Goal: Information Seeking & Learning: Learn about a topic

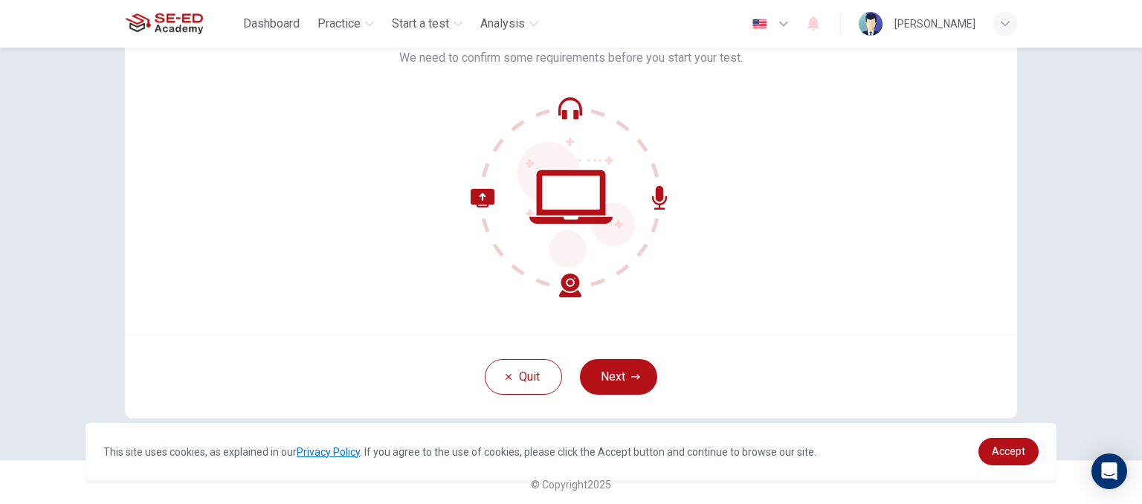
scroll to position [115, 0]
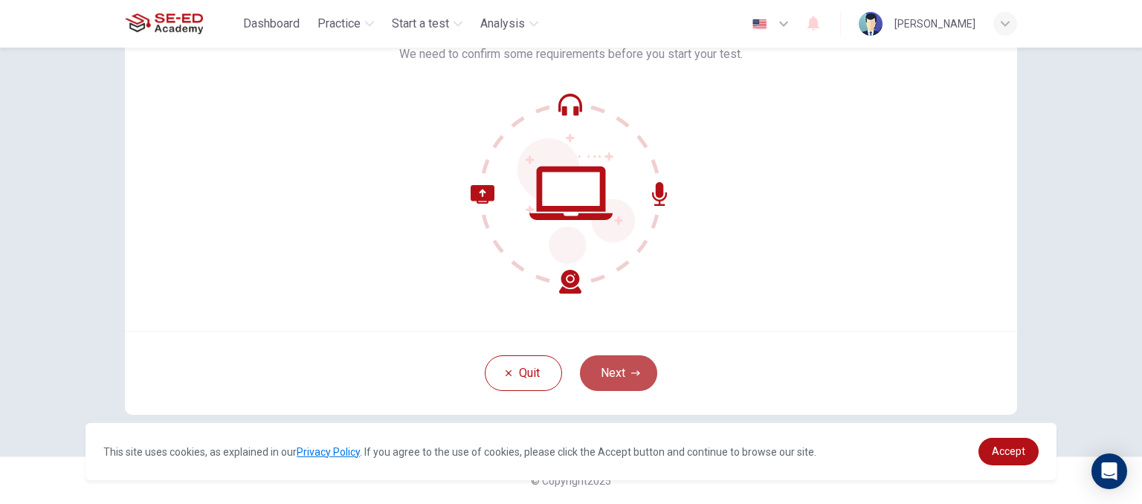
click at [639, 366] on button "Next" at bounding box center [618, 373] width 77 height 36
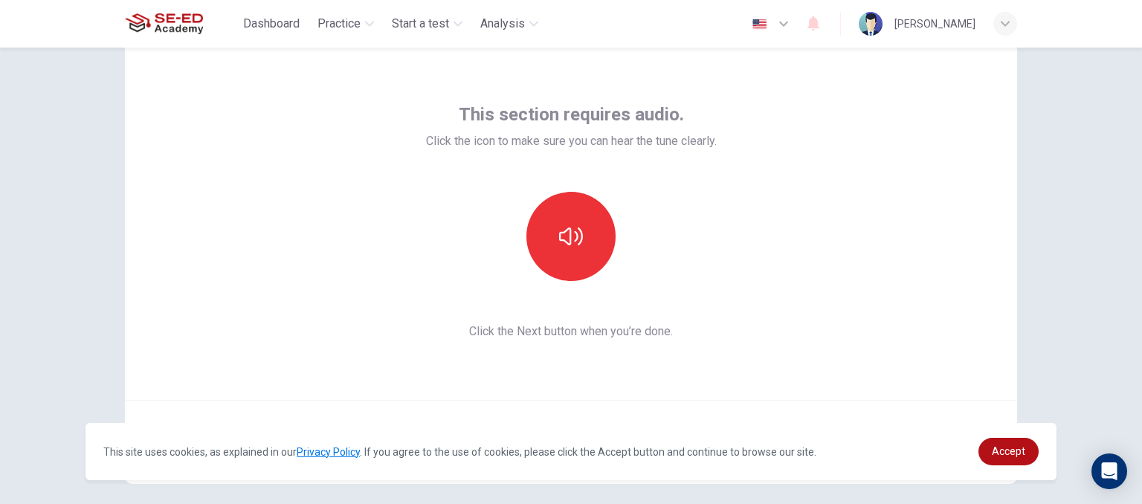
scroll to position [41, 0]
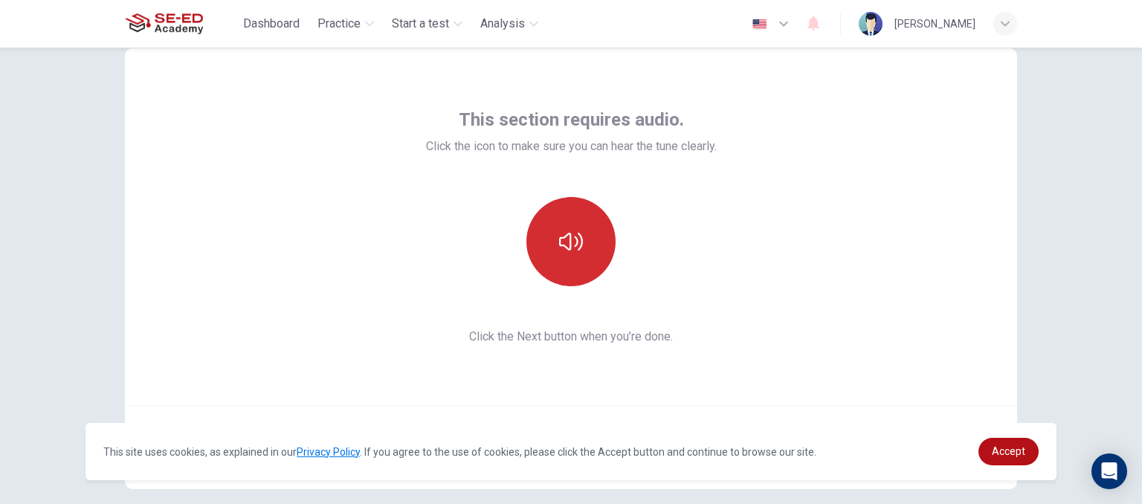
click at [574, 250] on icon "button" at bounding box center [571, 242] width 24 height 18
click at [574, 250] on icon "button" at bounding box center [571, 242] width 24 height 24
click at [571, 252] on icon "button" at bounding box center [571, 242] width 24 height 24
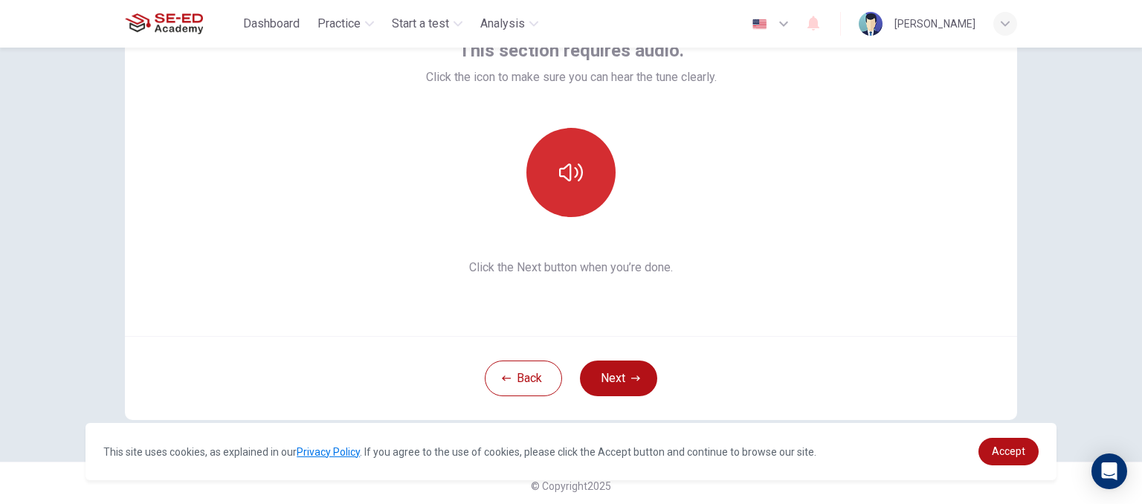
scroll to position [115, 0]
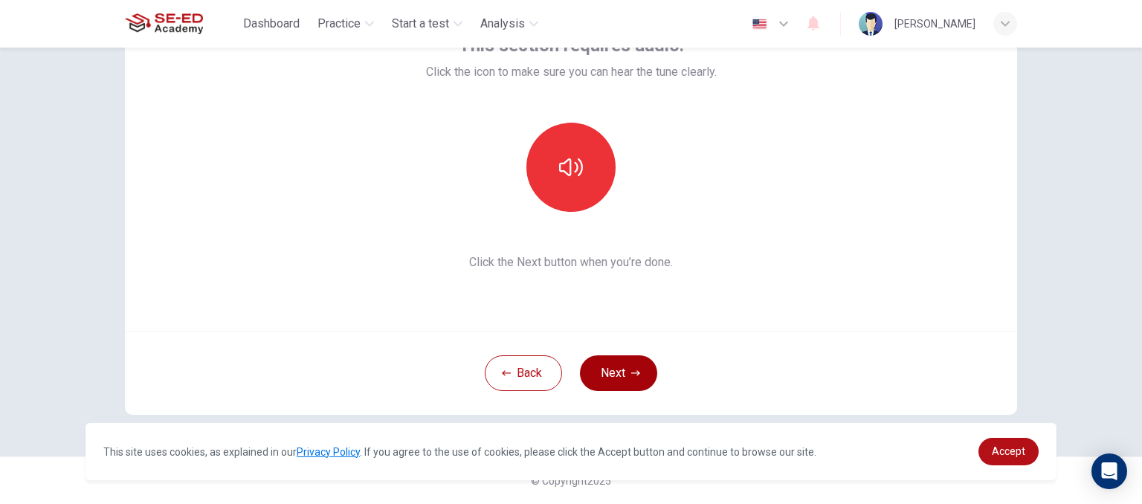
click at [613, 367] on button "Next" at bounding box center [618, 373] width 77 height 36
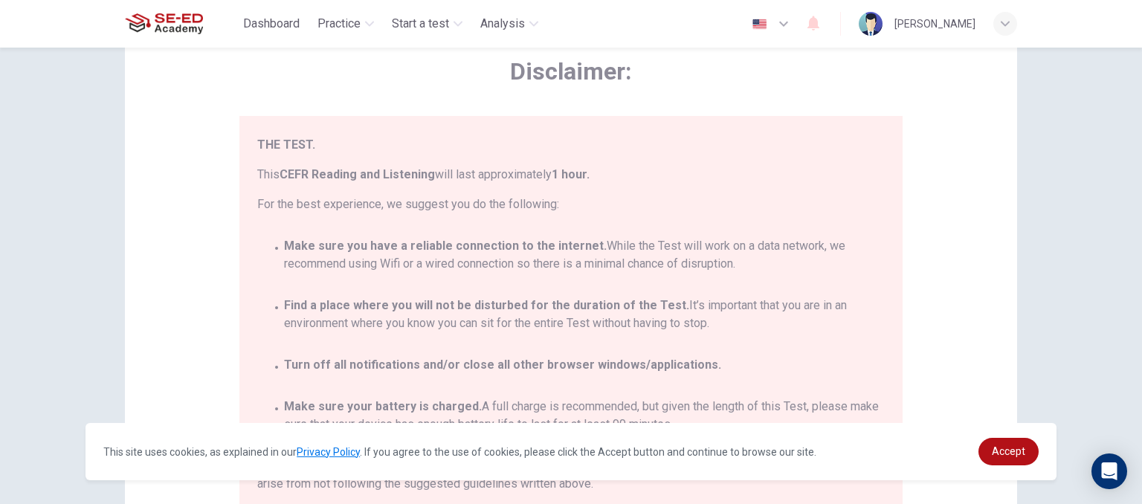
scroll to position [86, 0]
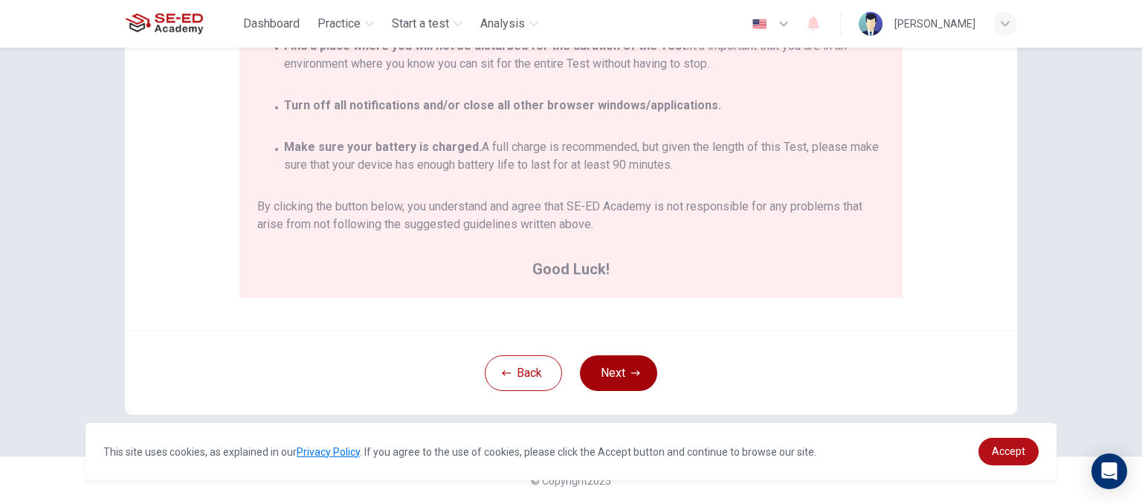
click at [615, 370] on button "Next" at bounding box center [618, 373] width 77 height 36
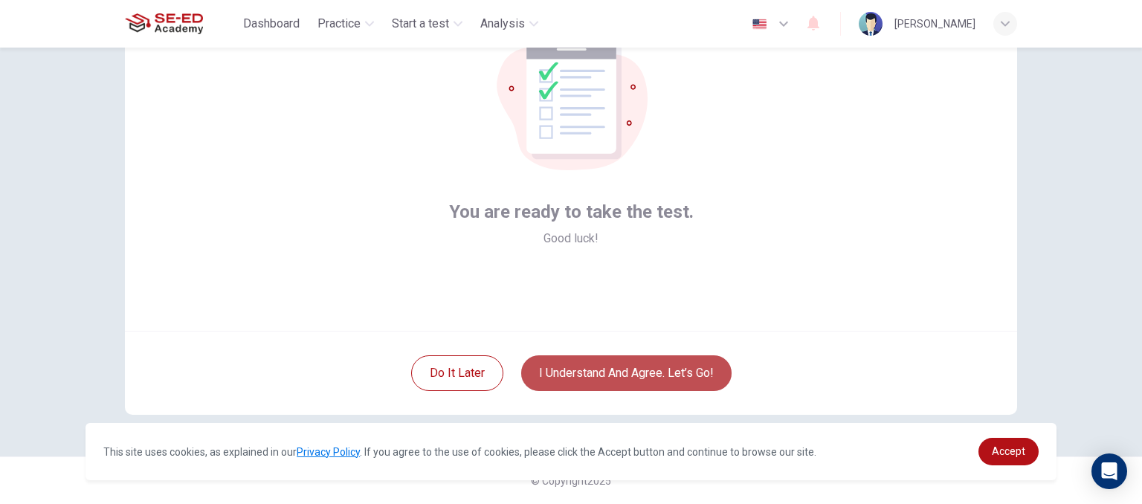
click at [652, 375] on button "I understand and agree. Let’s go!" at bounding box center [626, 373] width 210 height 36
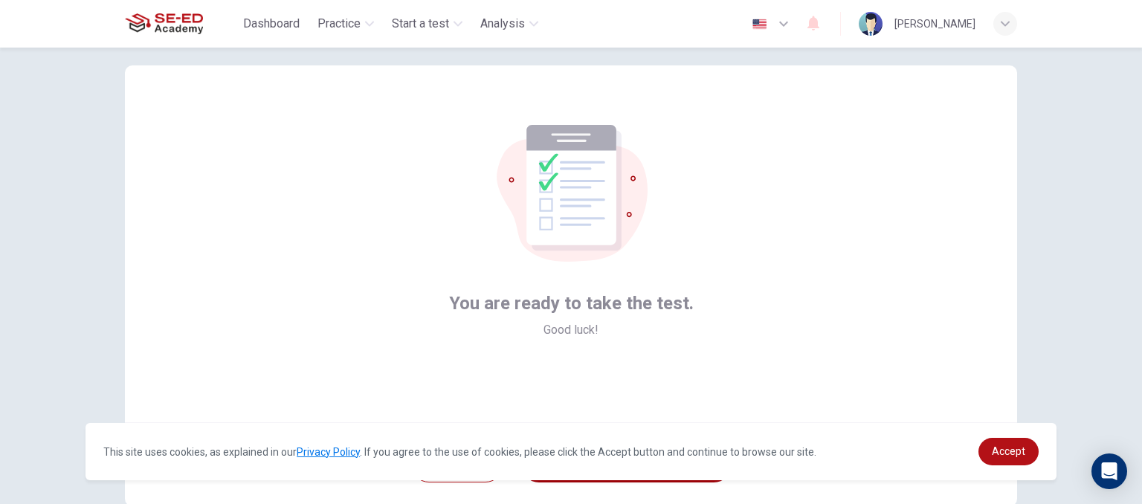
scroll to position [0, 0]
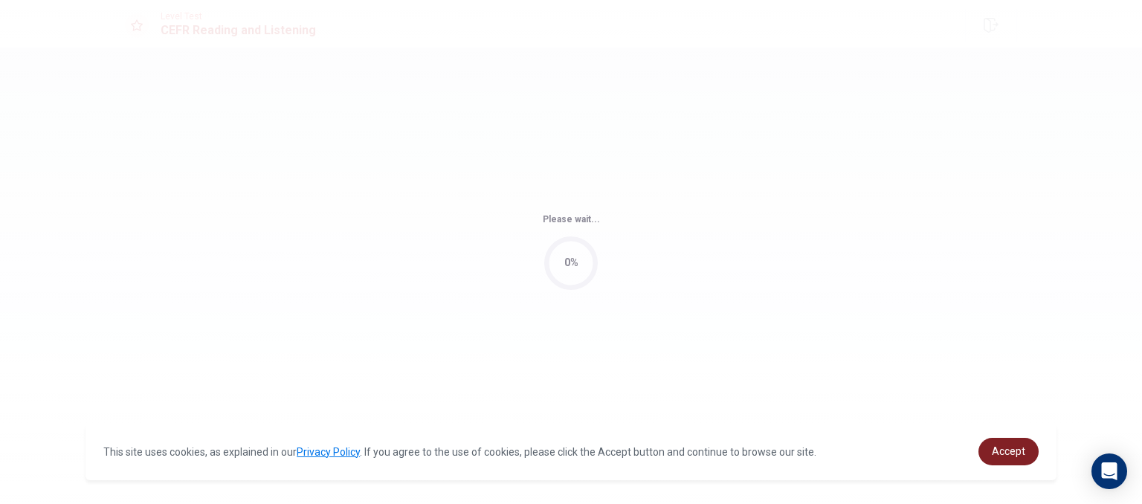
click at [1005, 448] on span "Accept" at bounding box center [1008, 451] width 33 height 12
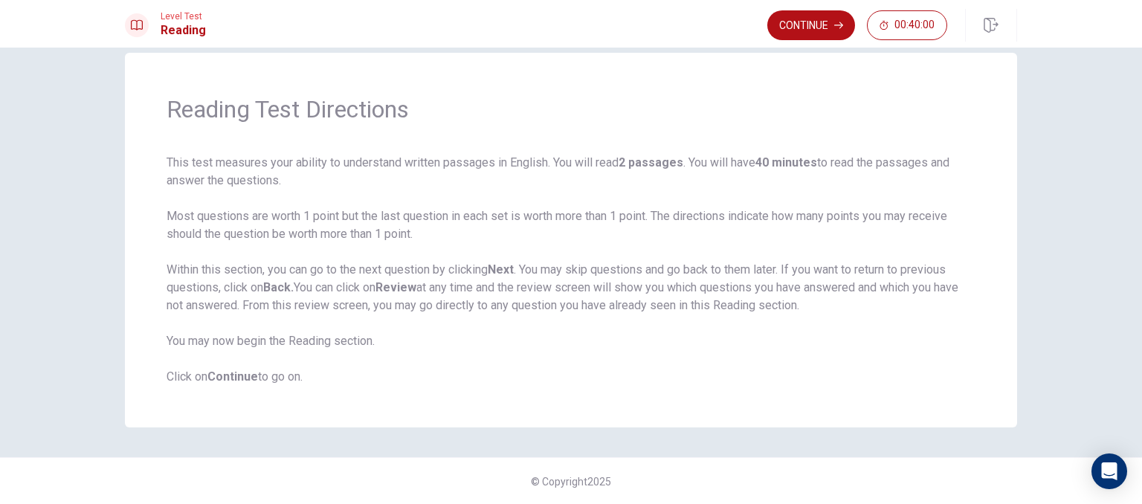
scroll to position [25, 0]
click at [807, 26] on button "Continue" at bounding box center [811, 25] width 88 height 30
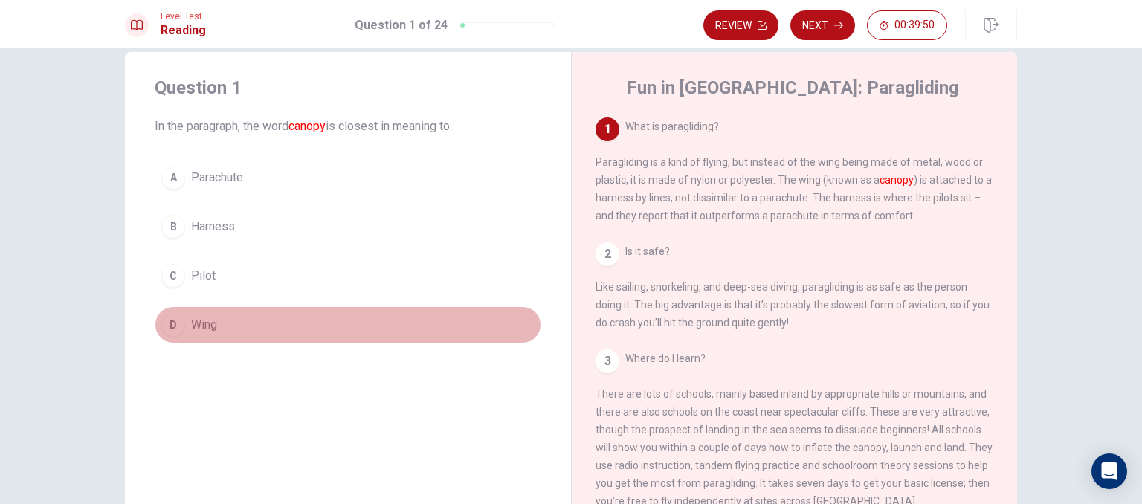
click at [204, 326] on span "Wing" at bounding box center [204, 325] width 26 height 18
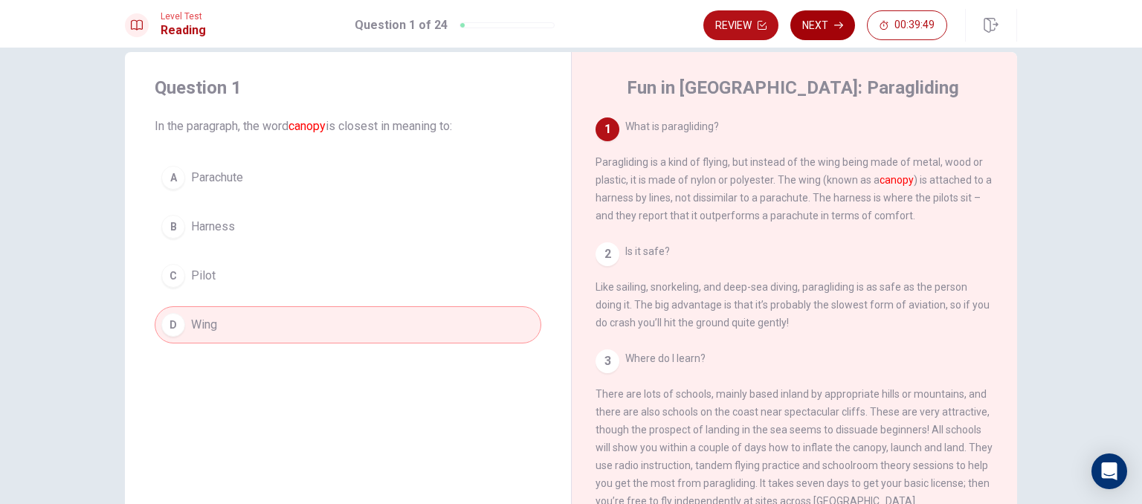
click at [821, 22] on button "Next" at bounding box center [822, 25] width 65 height 30
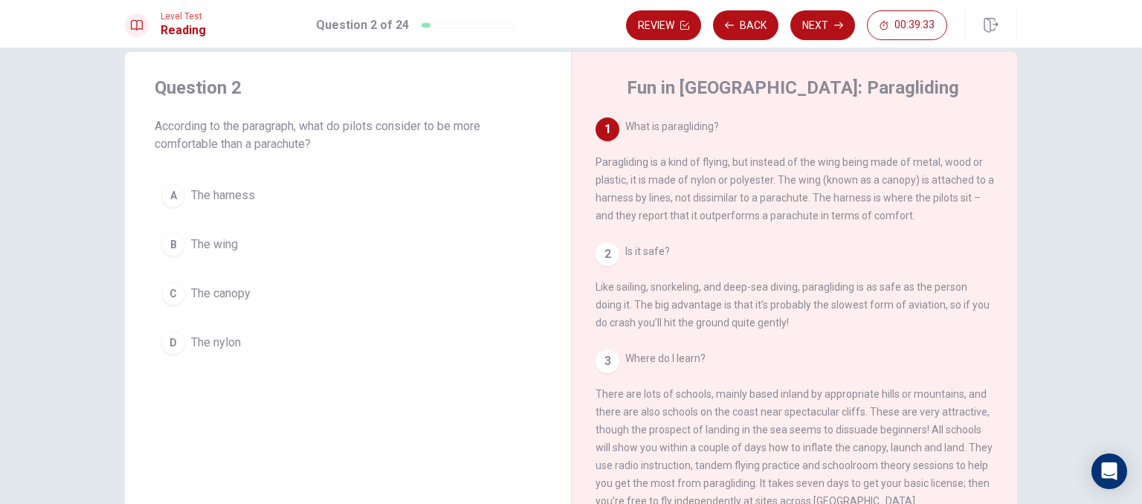
click at [230, 199] on span "The harness" at bounding box center [223, 196] width 64 height 18
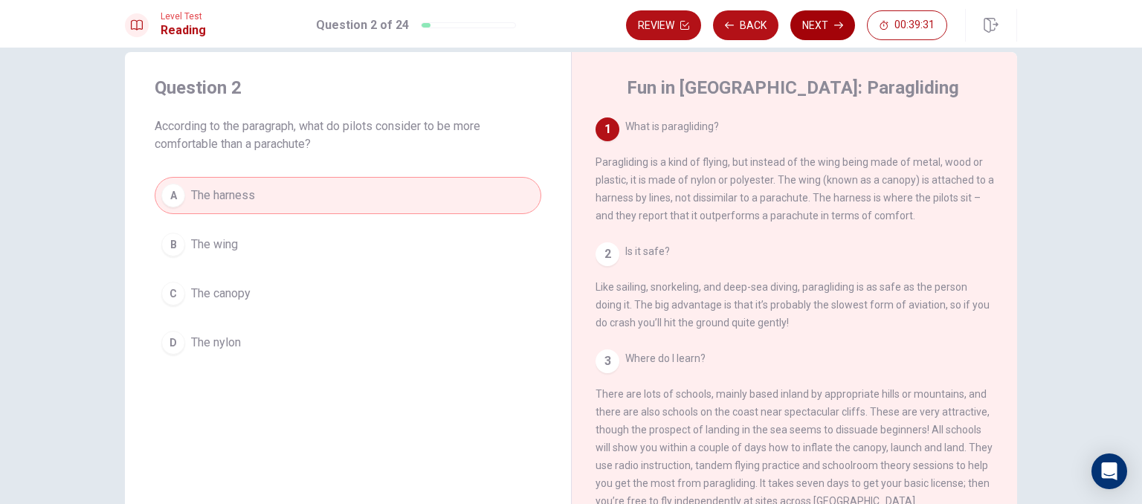
click at [824, 26] on button "Next" at bounding box center [822, 25] width 65 height 30
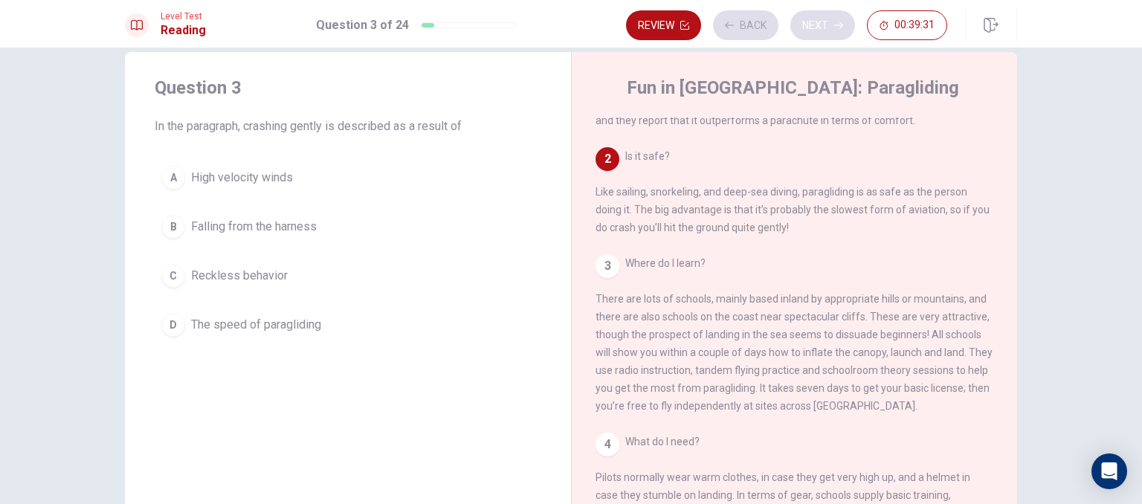
scroll to position [128, 0]
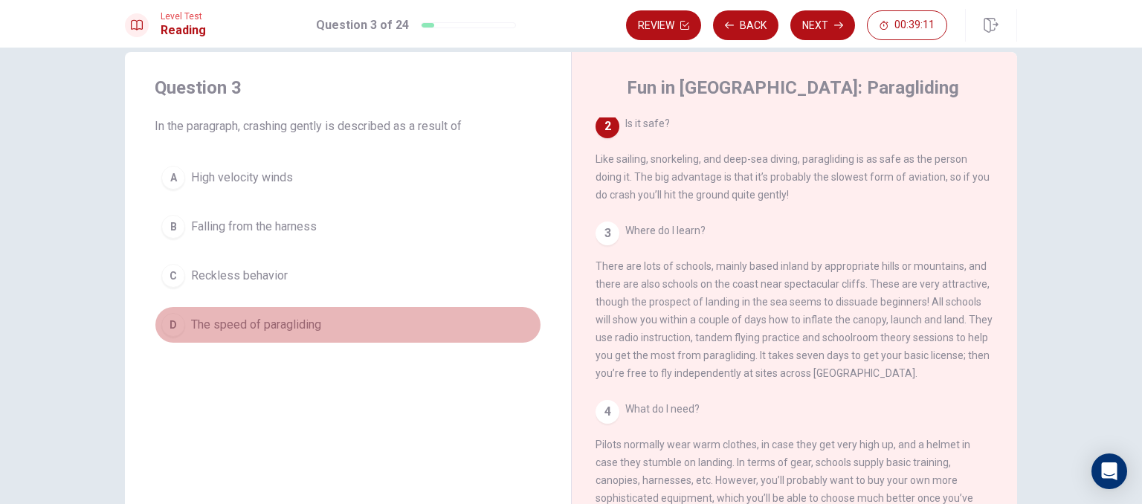
click at [205, 324] on span "The speed of paragliding" at bounding box center [256, 325] width 130 height 18
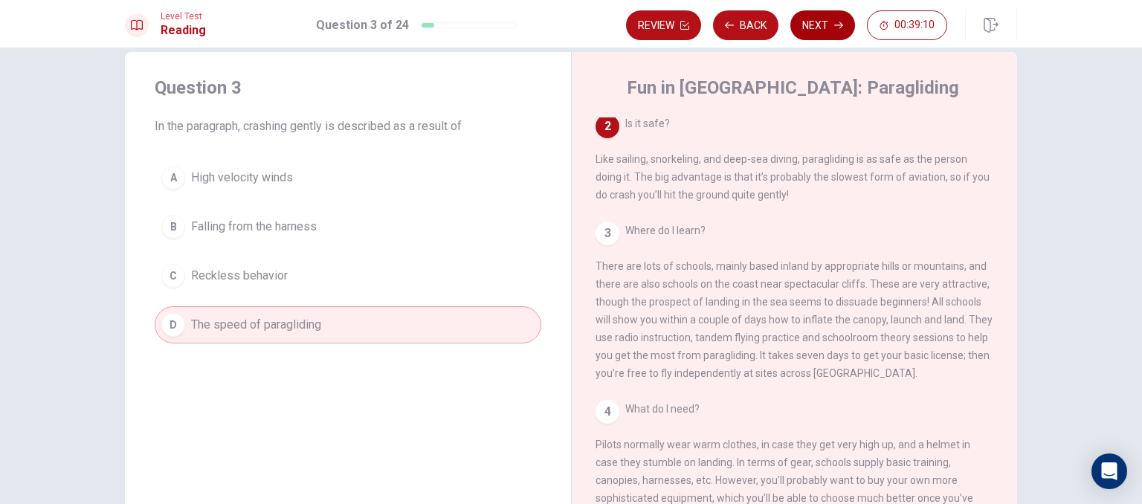
click at [812, 22] on button "Next" at bounding box center [822, 25] width 65 height 30
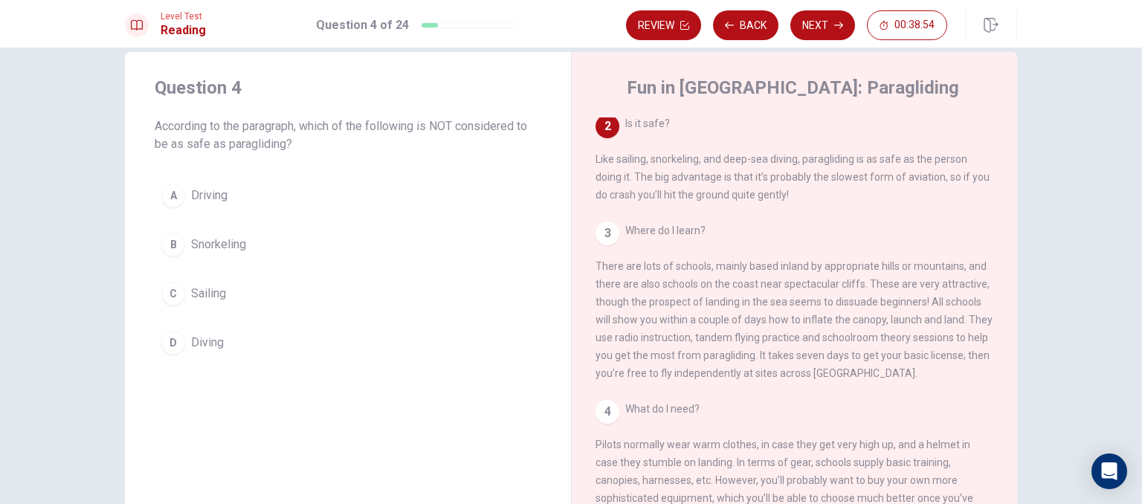
click at [223, 194] on span "Driving" at bounding box center [209, 196] width 36 height 18
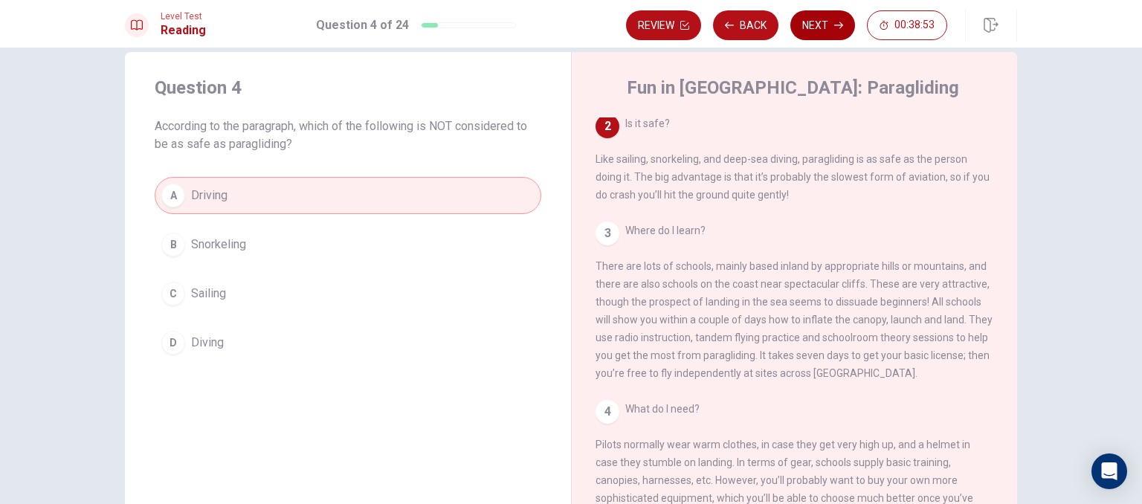
click at [816, 36] on button "Next" at bounding box center [822, 25] width 65 height 30
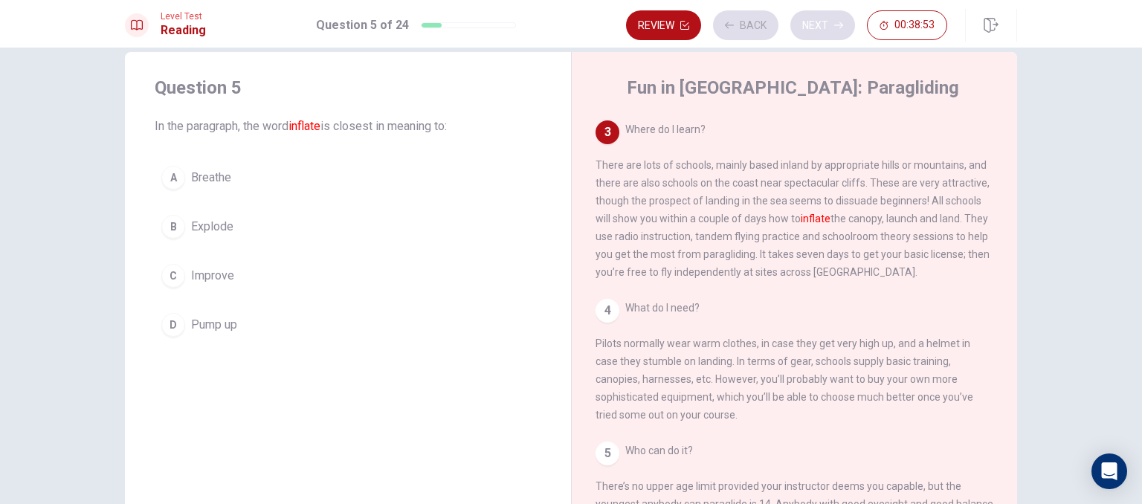
scroll to position [238, 0]
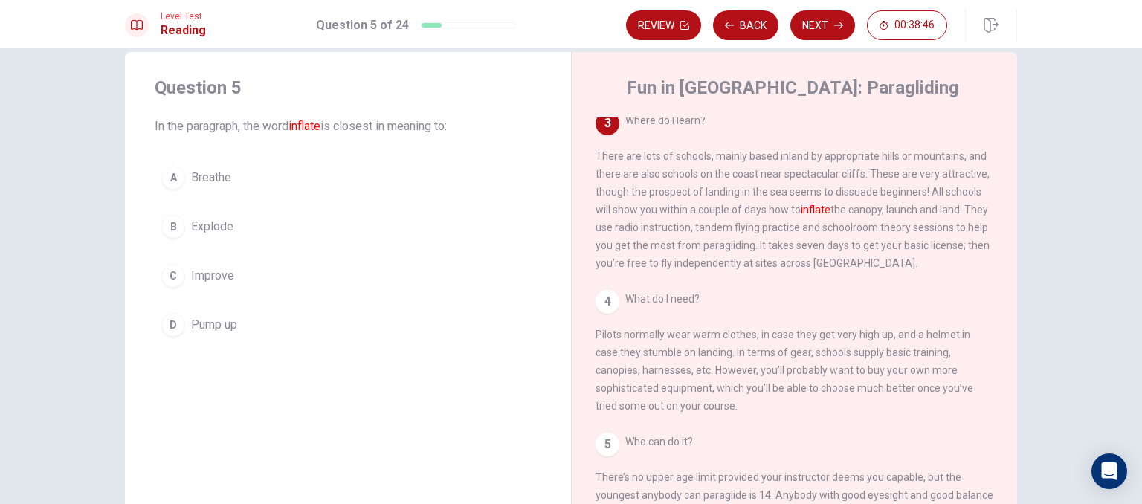
click at [193, 323] on span "Pump up" at bounding box center [214, 325] width 46 height 18
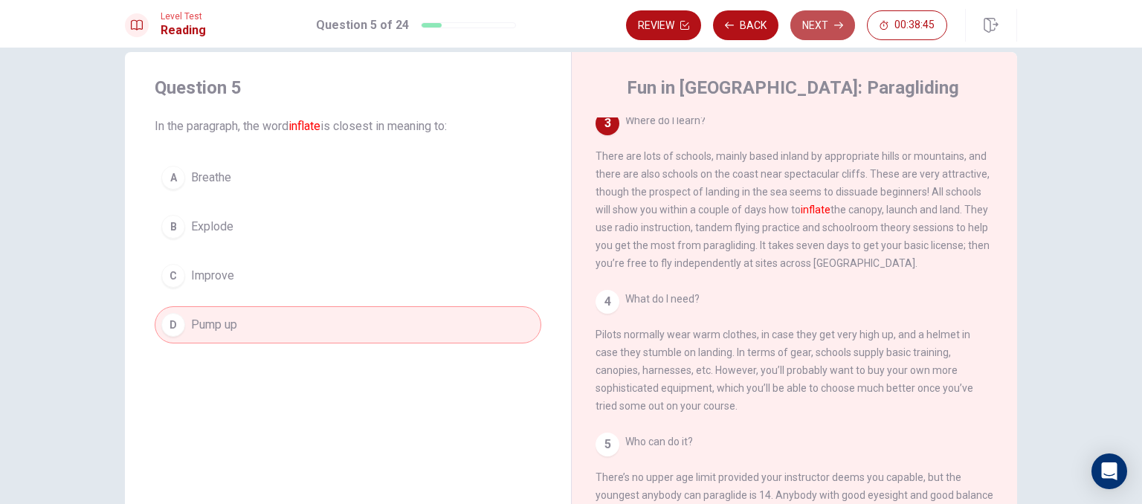
click at [804, 19] on button "Next" at bounding box center [822, 25] width 65 height 30
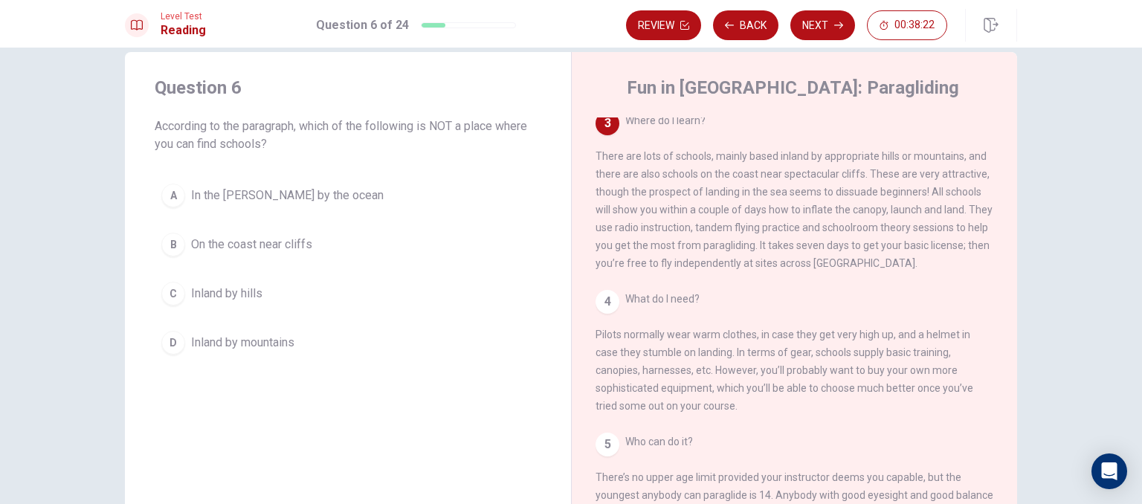
click at [340, 205] on button "A In the [PERSON_NAME] by the ocean" at bounding box center [348, 195] width 387 height 37
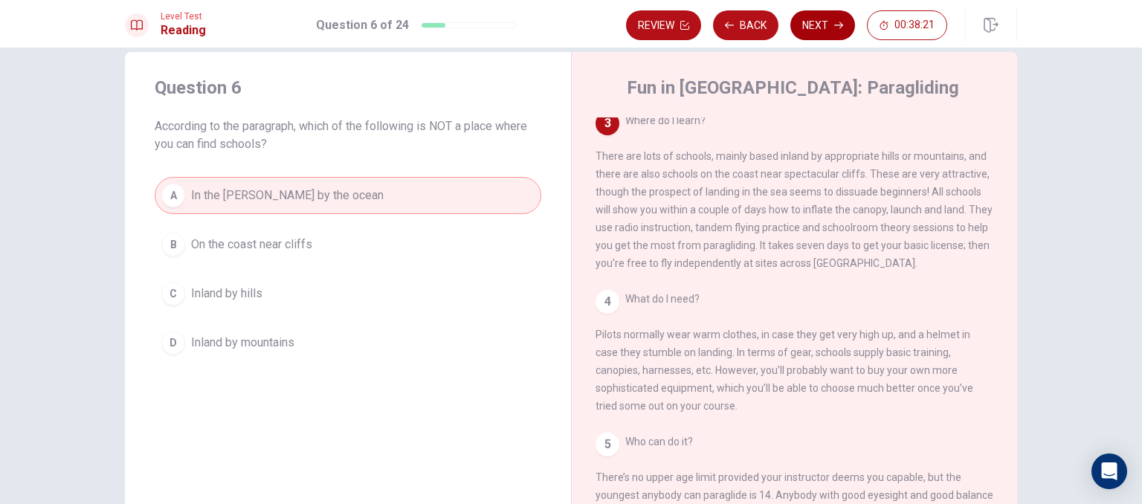
click at [833, 28] on button "Next" at bounding box center [822, 25] width 65 height 30
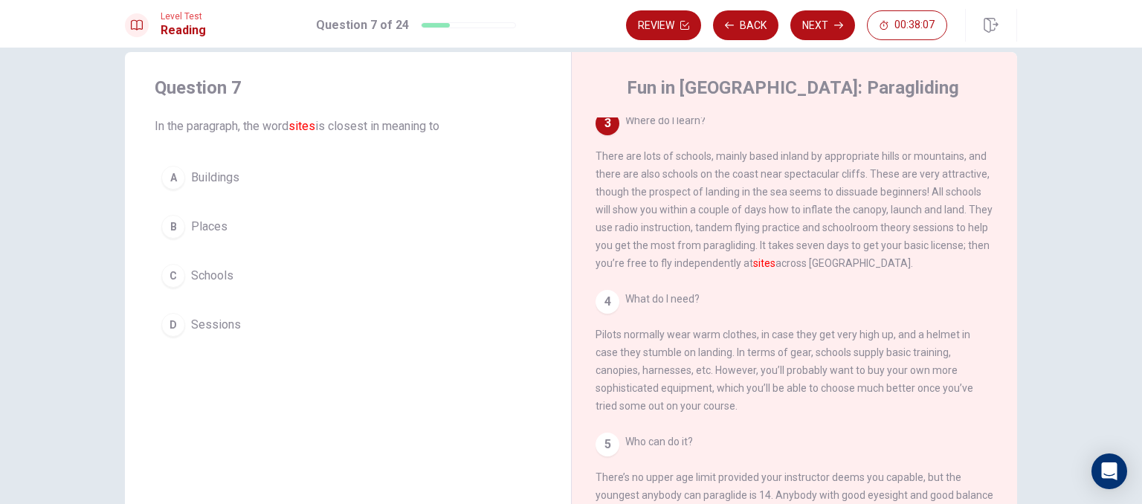
click at [219, 225] on span "Places" at bounding box center [209, 227] width 36 height 18
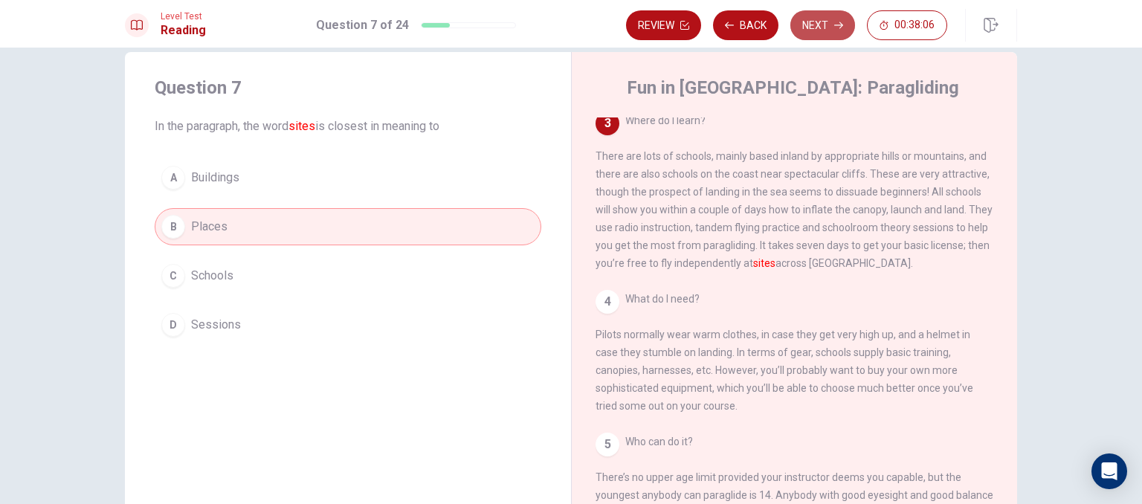
click at [808, 28] on button "Next" at bounding box center [822, 25] width 65 height 30
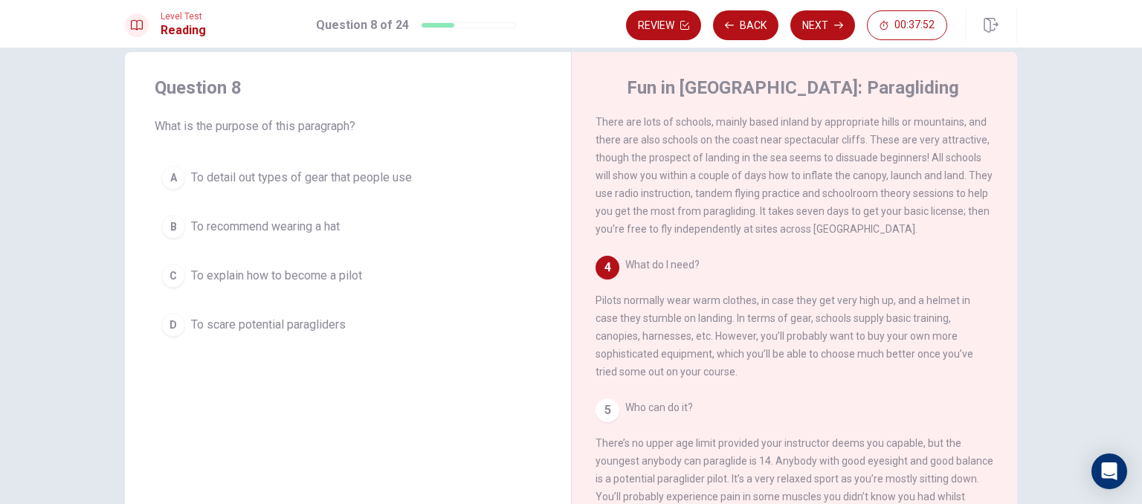
click at [381, 181] on span "To detail out types of gear that people use" at bounding box center [301, 178] width 221 height 18
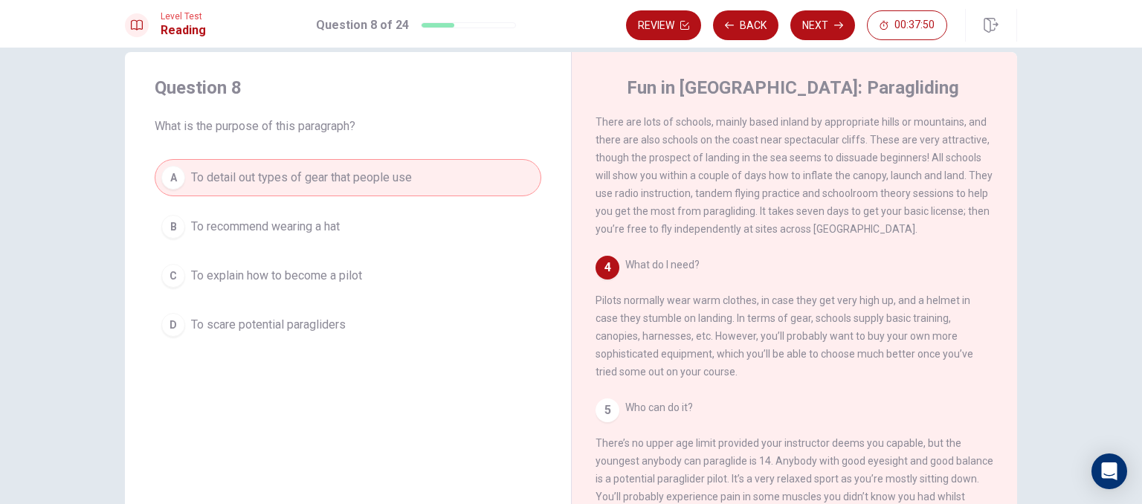
click at [816, 33] on button "Next" at bounding box center [822, 25] width 65 height 30
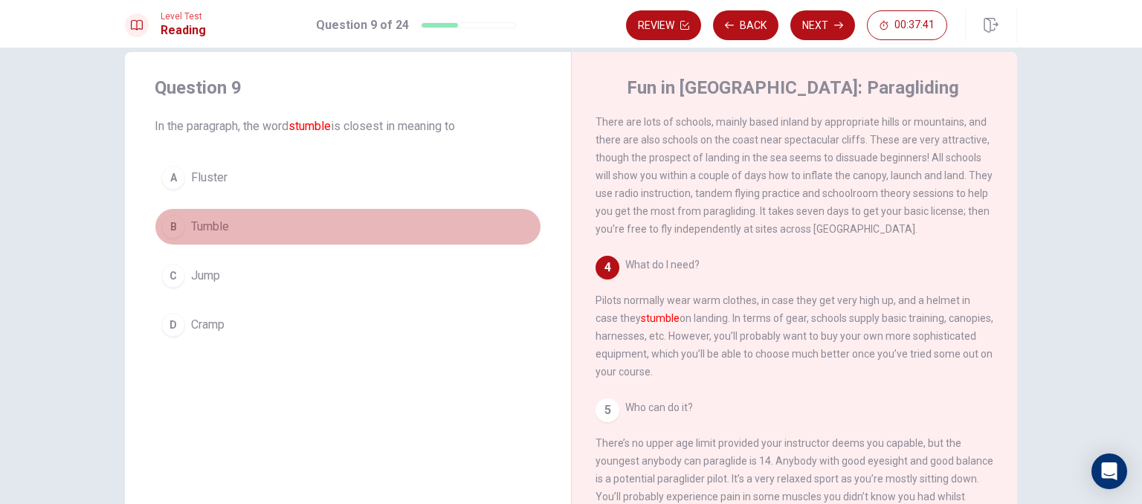
click at [211, 227] on span "Tumble" at bounding box center [210, 227] width 38 height 18
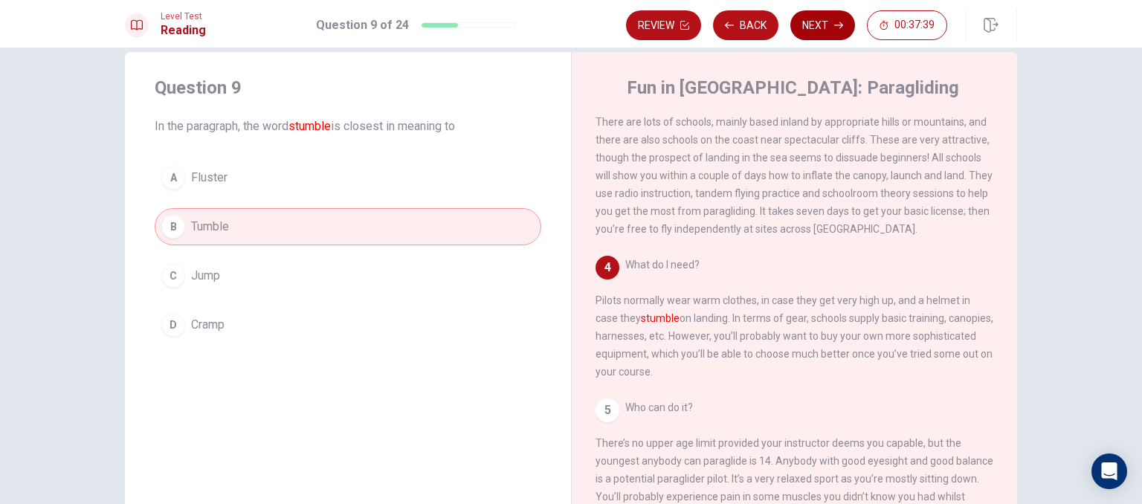
click at [812, 28] on button "Next" at bounding box center [822, 25] width 65 height 30
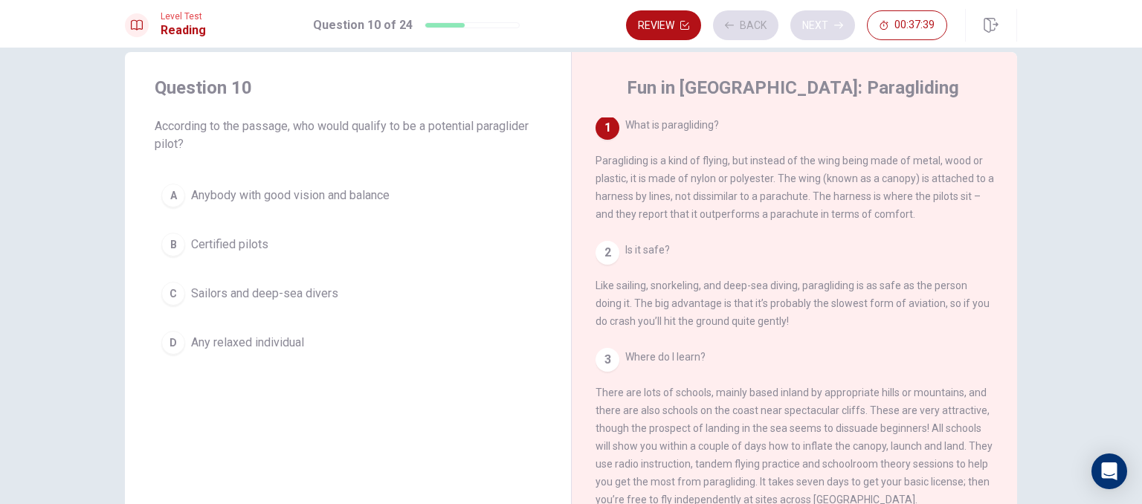
scroll to position [0, 0]
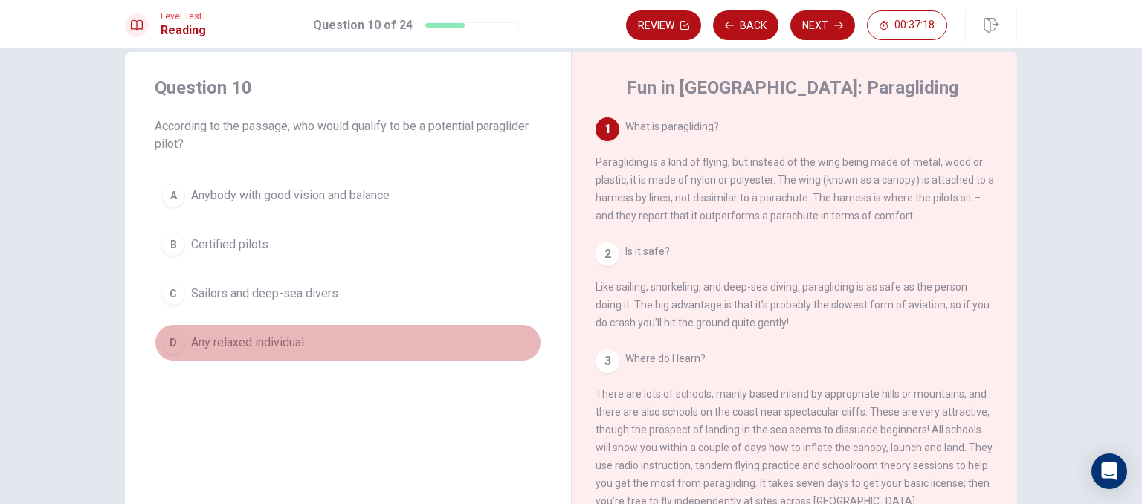
click at [233, 341] on span "Any relaxed individual" at bounding box center [247, 343] width 113 height 18
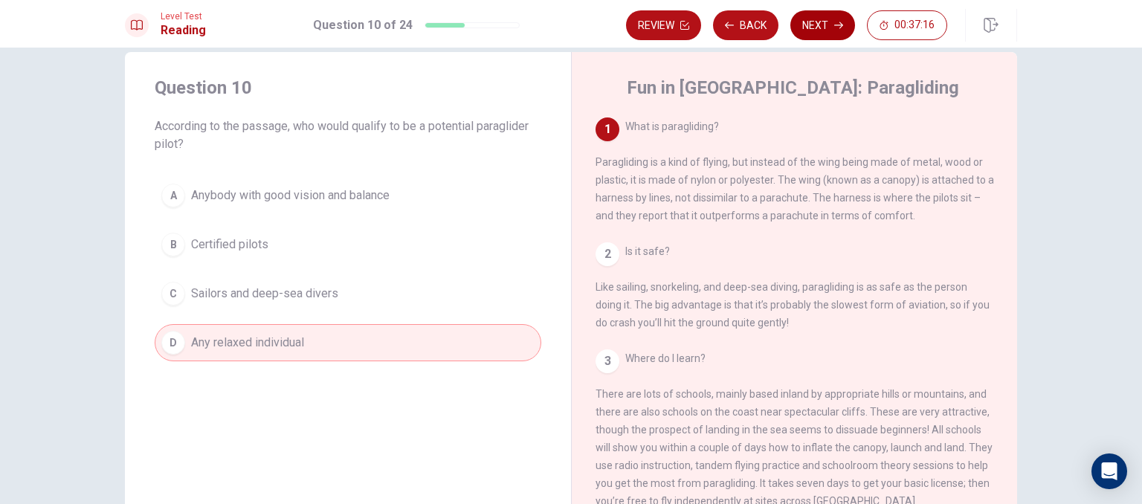
click at [807, 19] on button "Next" at bounding box center [822, 25] width 65 height 30
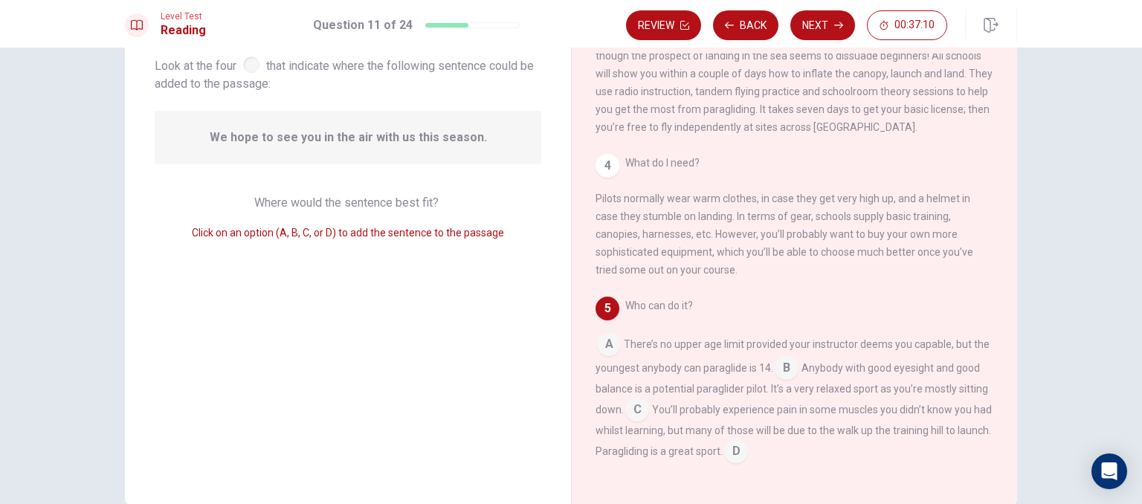
scroll to position [100, 0]
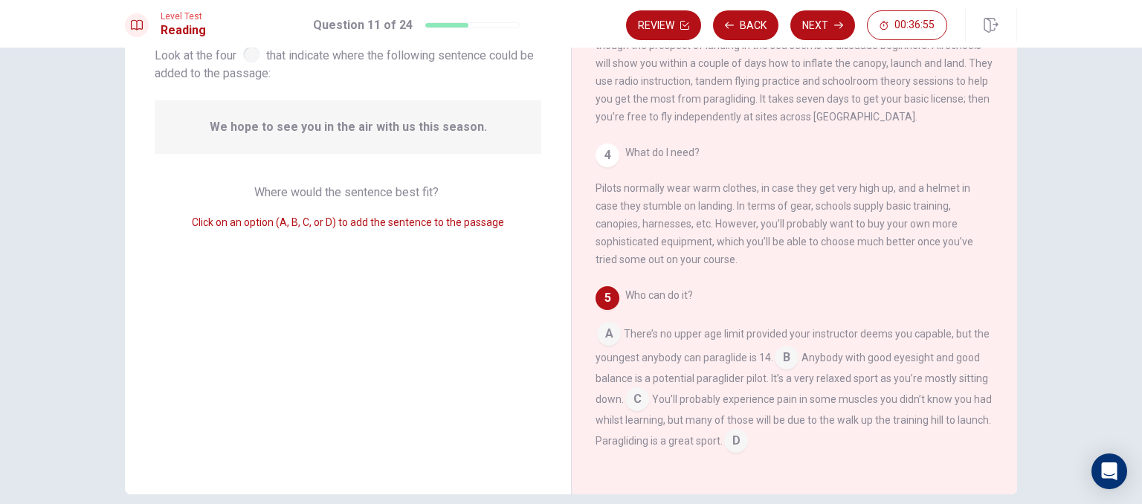
click at [748, 443] on input at bounding box center [736, 443] width 24 height 24
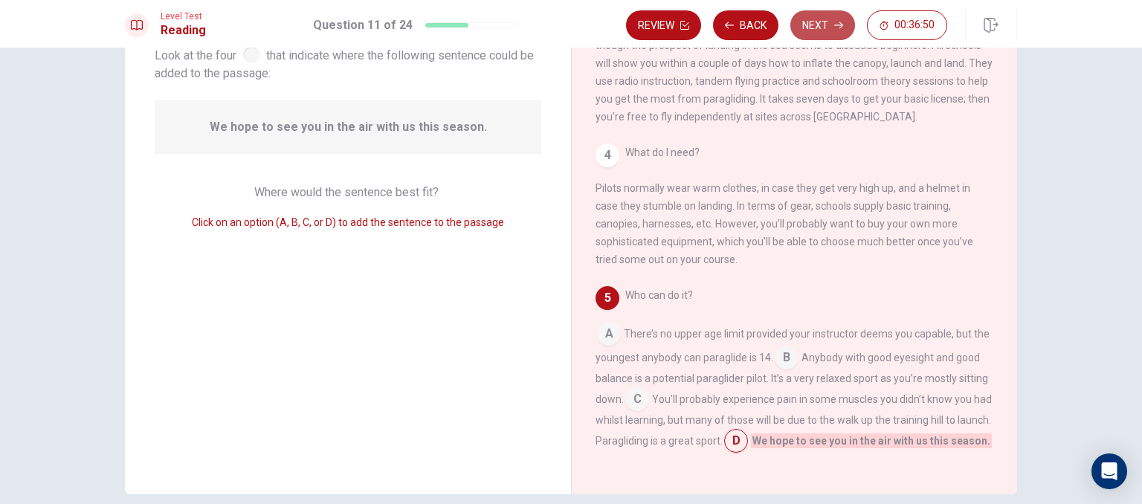
click at [817, 20] on button "Next" at bounding box center [822, 25] width 65 height 30
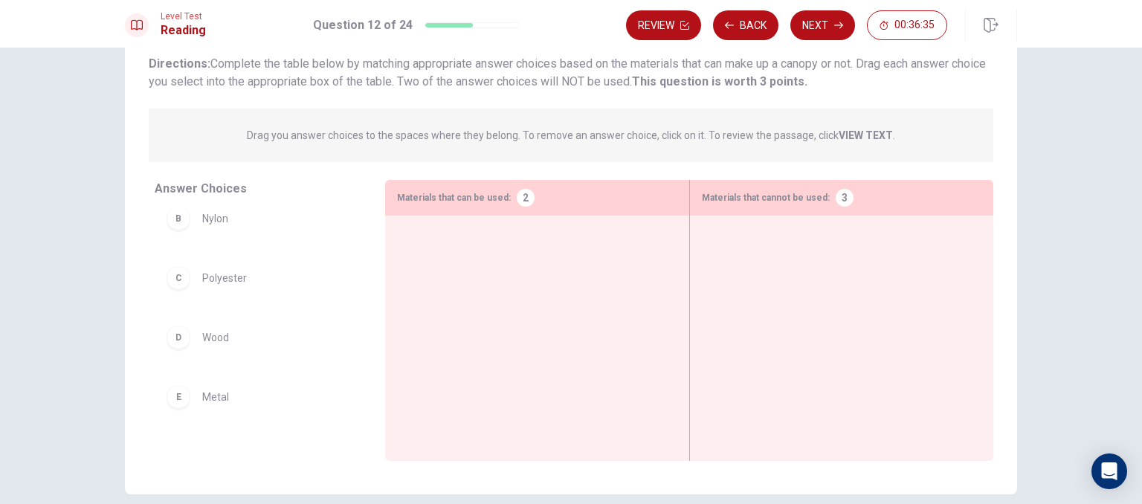
scroll to position [68, 0]
drag, startPoint x: 221, startPoint y: 228, endPoint x: 502, endPoint y: 271, distance: 284.3
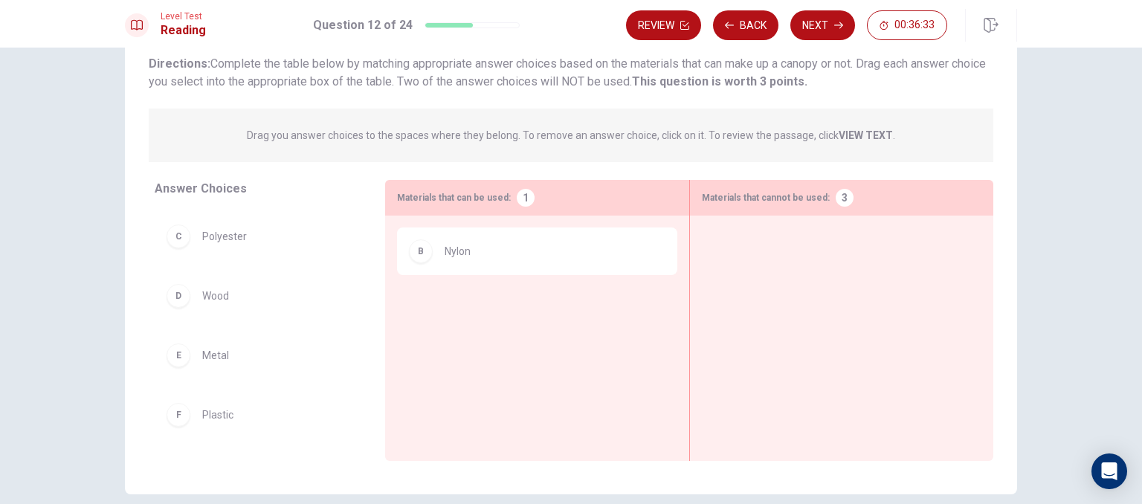
scroll to position [49, 0]
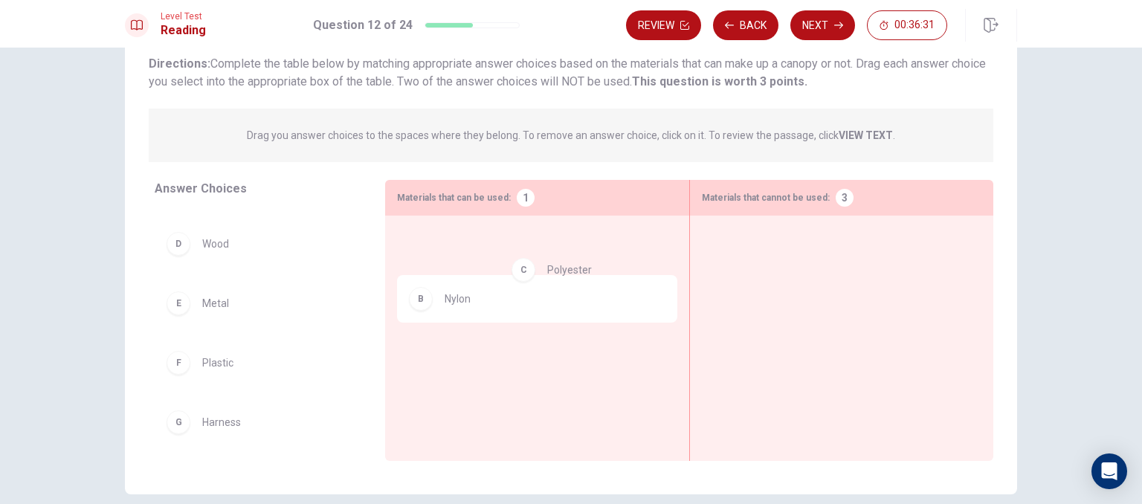
drag, startPoint x: 233, startPoint y: 236, endPoint x: 589, endPoint y: 283, distance: 358.6
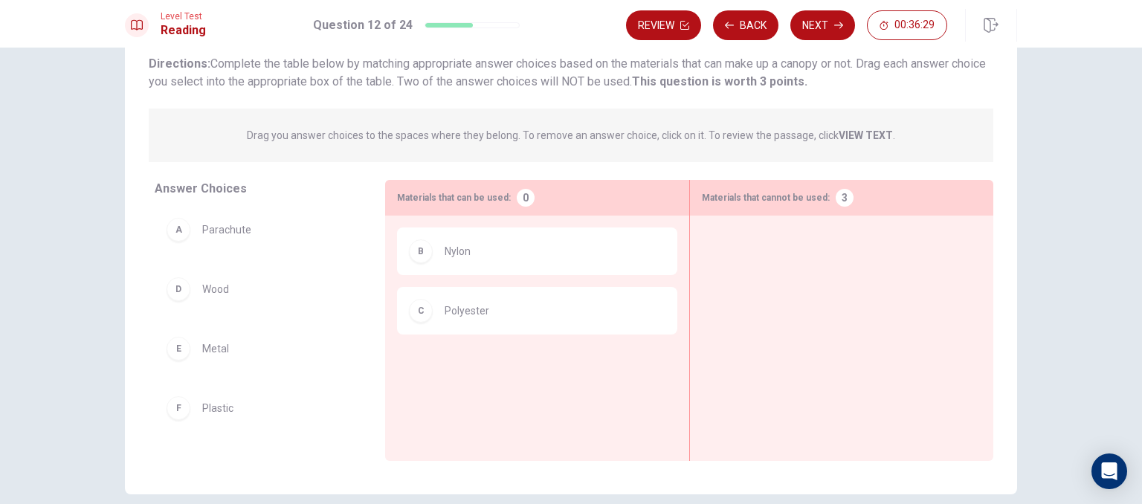
scroll to position [0, 0]
drag, startPoint x: 212, startPoint y: 300, endPoint x: 820, endPoint y: 277, distance: 608.6
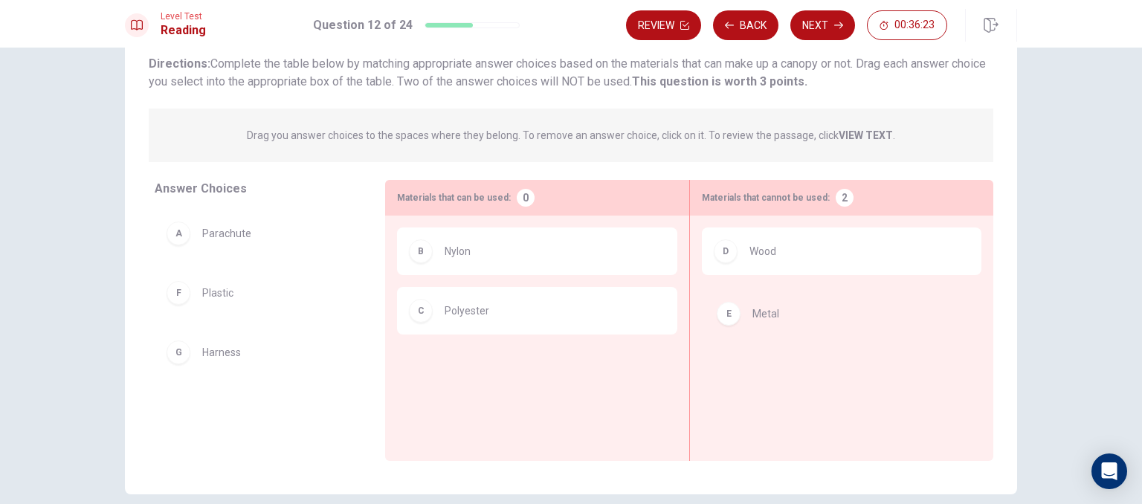
drag, startPoint x: 205, startPoint y: 300, endPoint x: 767, endPoint y: 320, distance: 562.5
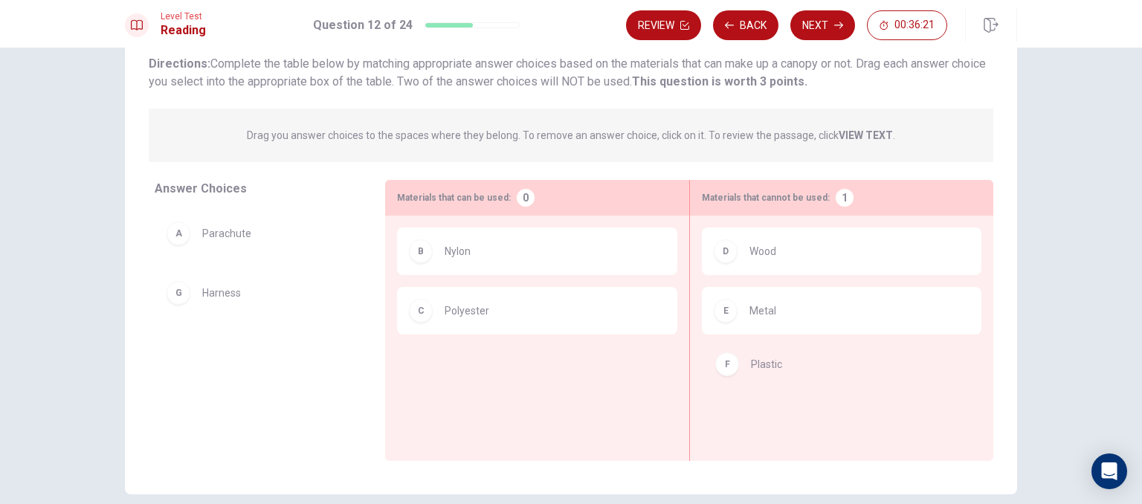
drag, startPoint x: 207, startPoint y: 304, endPoint x: 768, endPoint y: 376, distance: 566.0
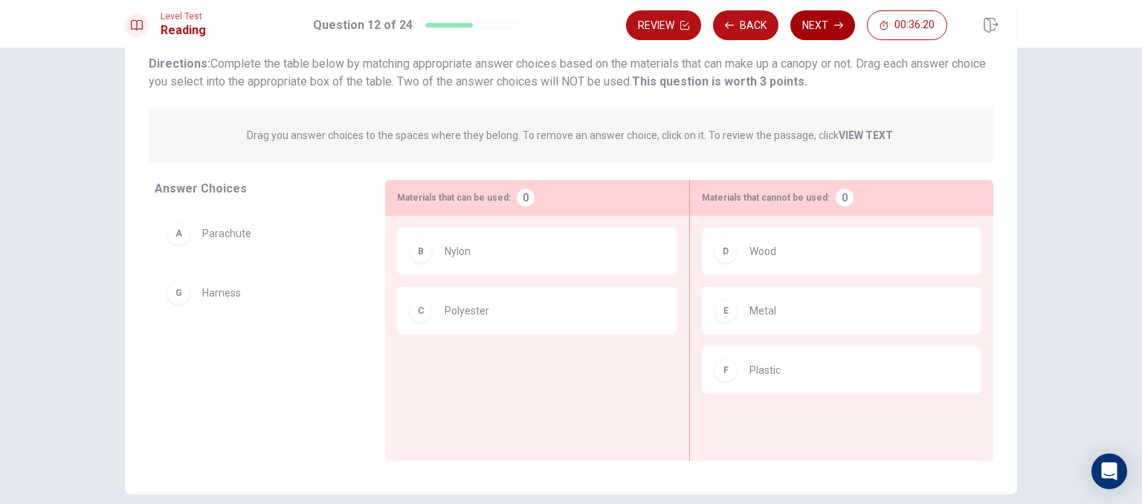
click at [833, 21] on button "Next" at bounding box center [822, 25] width 65 height 30
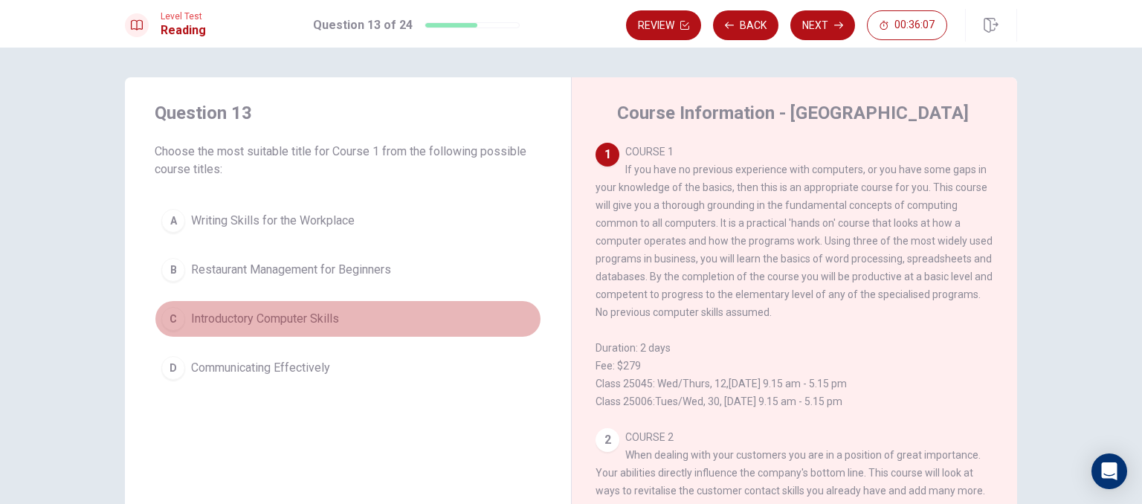
click at [191, 325] on span "Introductory Computer Skills" at bounding box center [265, 319] width 148 height 18
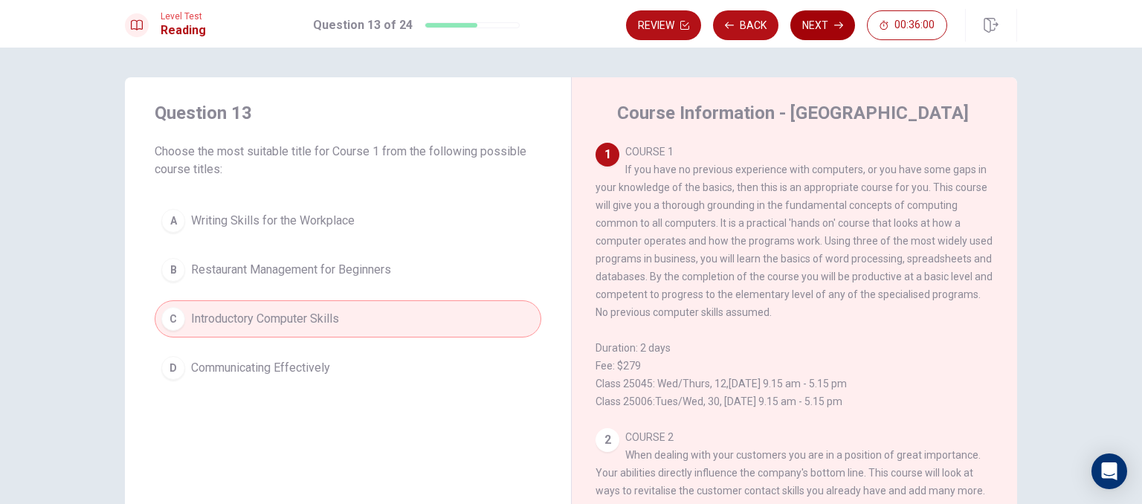
click at [838, 28] on icon "button" at bounding box center [838, 25] width 9 height 9
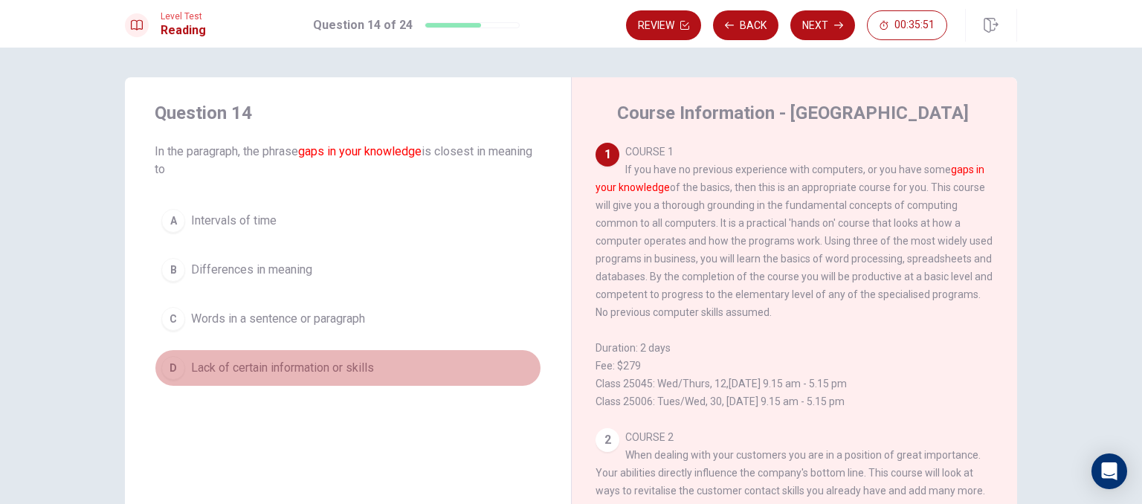
click at [306, 370] on span "Lack of certain information or skills" at bounding box center [282, 368] width 183 height 18
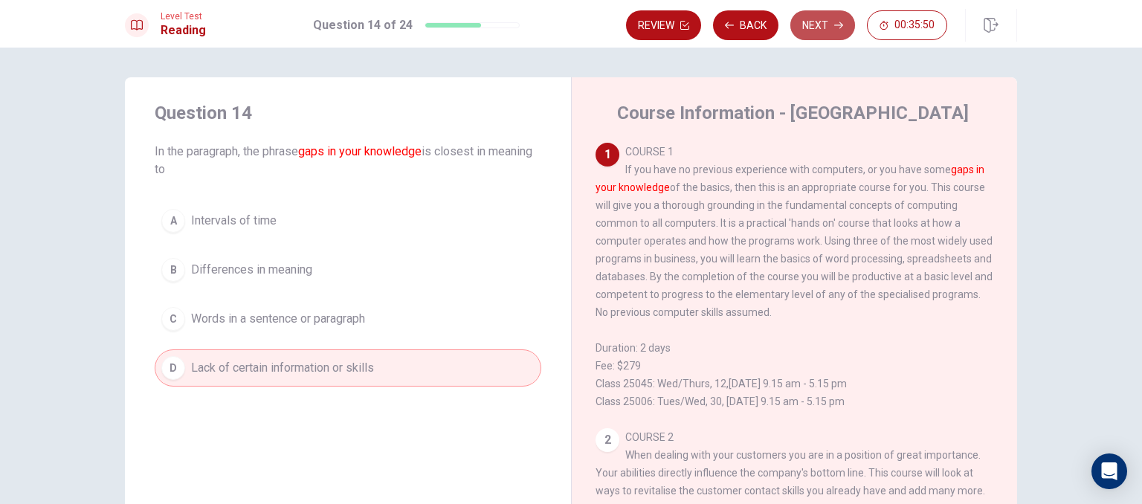
click at [810, 31] on button "Next" at bounding box center [822, 25] width 65 height 30
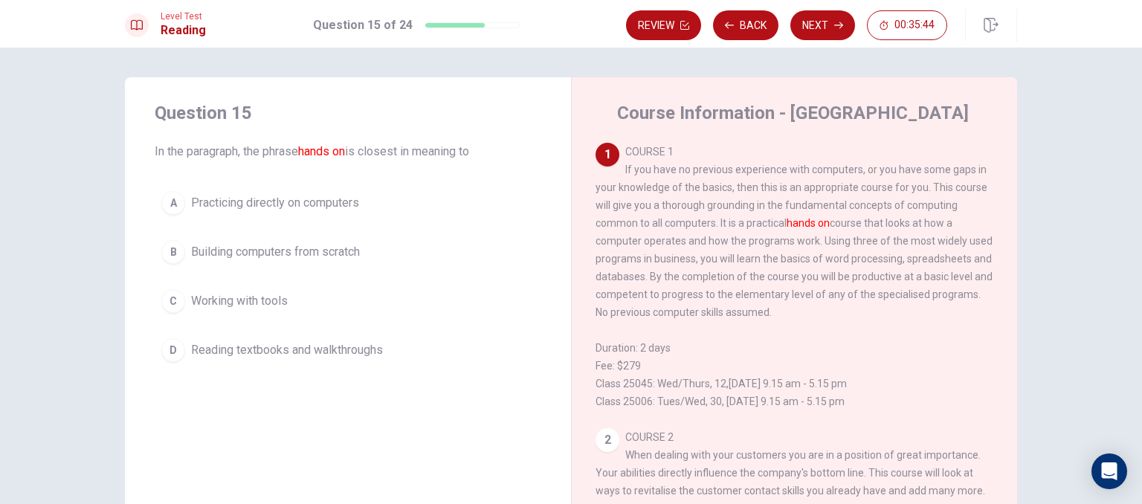
click at [343, 198] on span "Practicing directly on computers" at bounding box center [275, 203] width 168 height 18
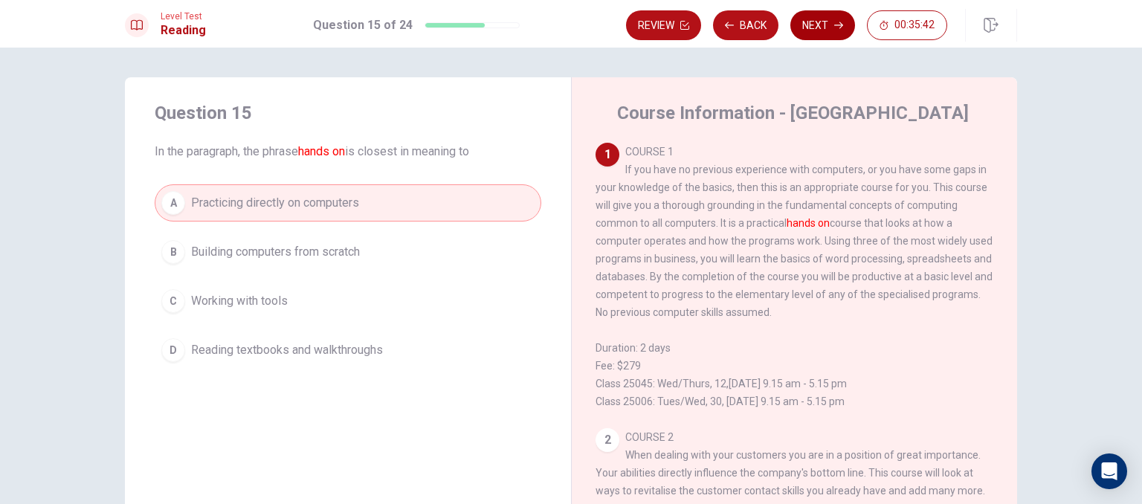
click at [839, 25] on icon "button" at bounding box center [838, 25] width 9 height 9
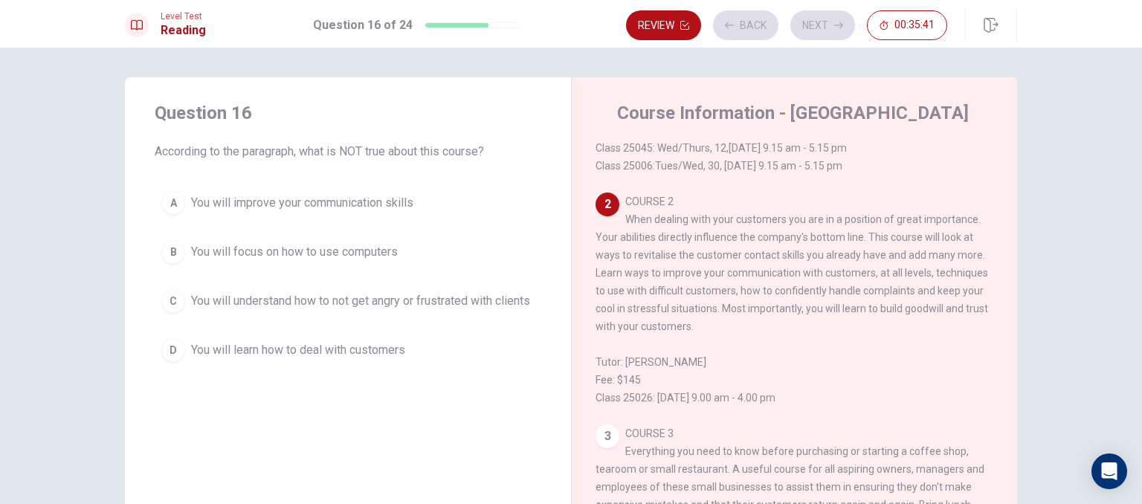
scroll to position [236, 0]
click at [366, 250] on span "You will focus on how to use computers" at bounding box center [294, 252] width 207 height 18
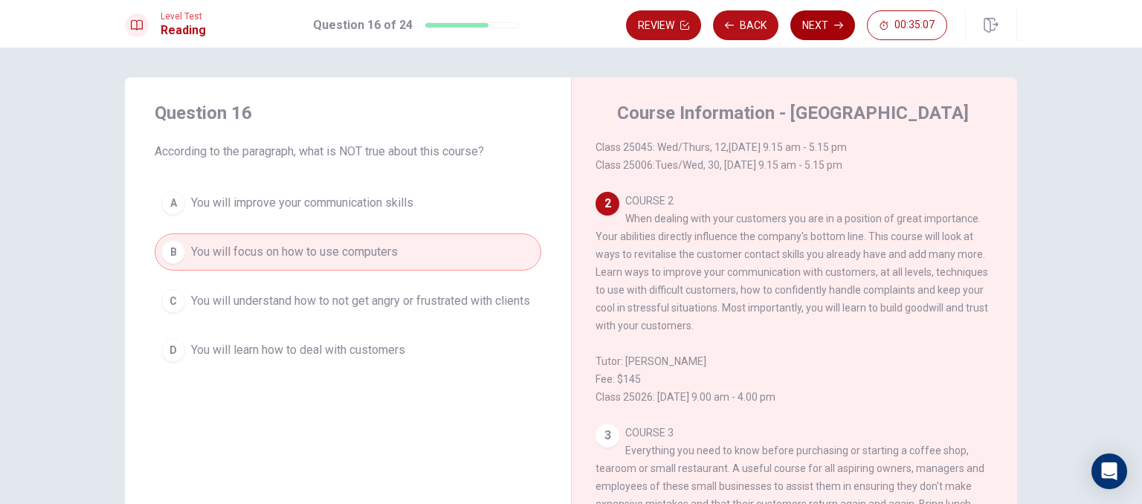
click at [834, 18] on button "Next" at bounding box center [822, 25] width 65 height 30
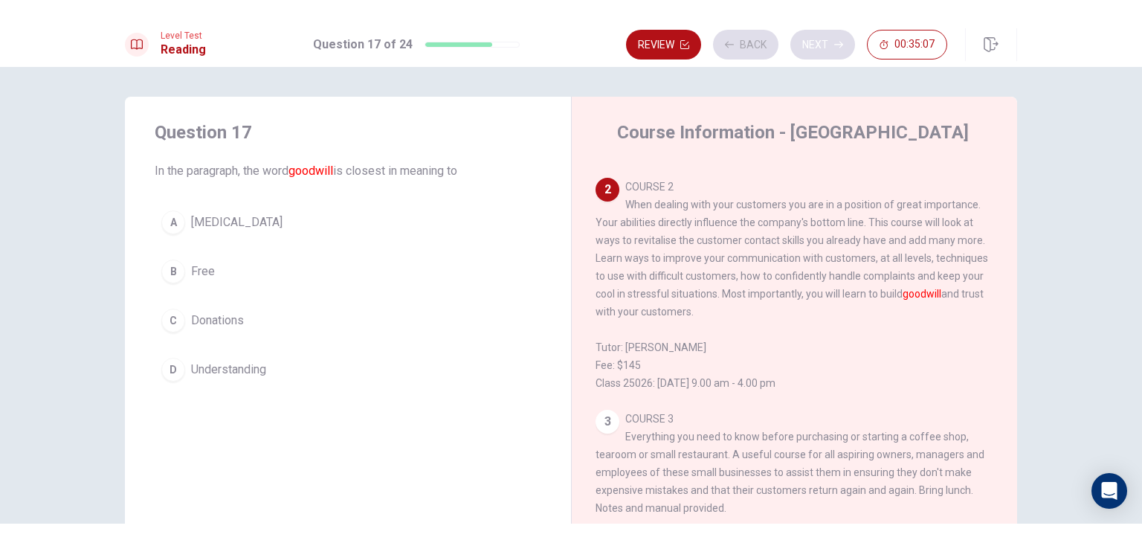
scroll to position [294, 0]
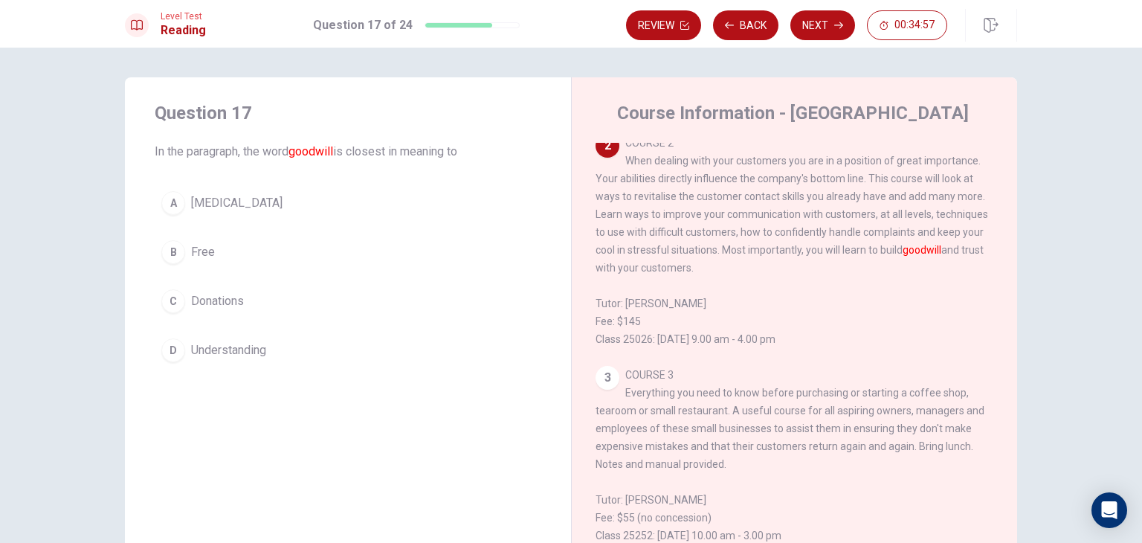
click at [244, 347] on span "Understanding" at bounding box center [228, 350] width 75 height 18
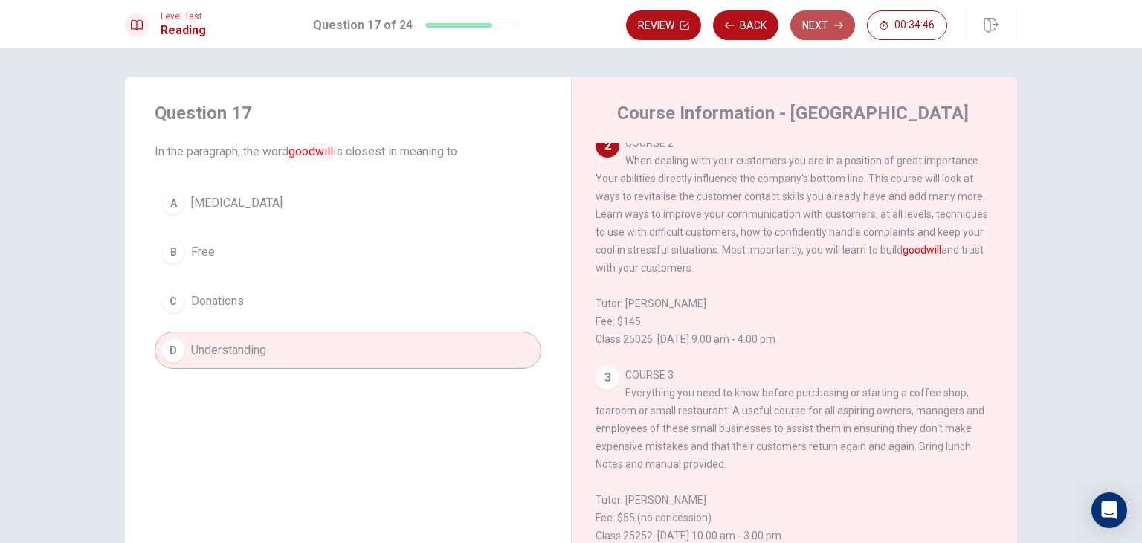
click at [830, 32] on button "Next" at bounding box center [822, 25] width 65 height 30
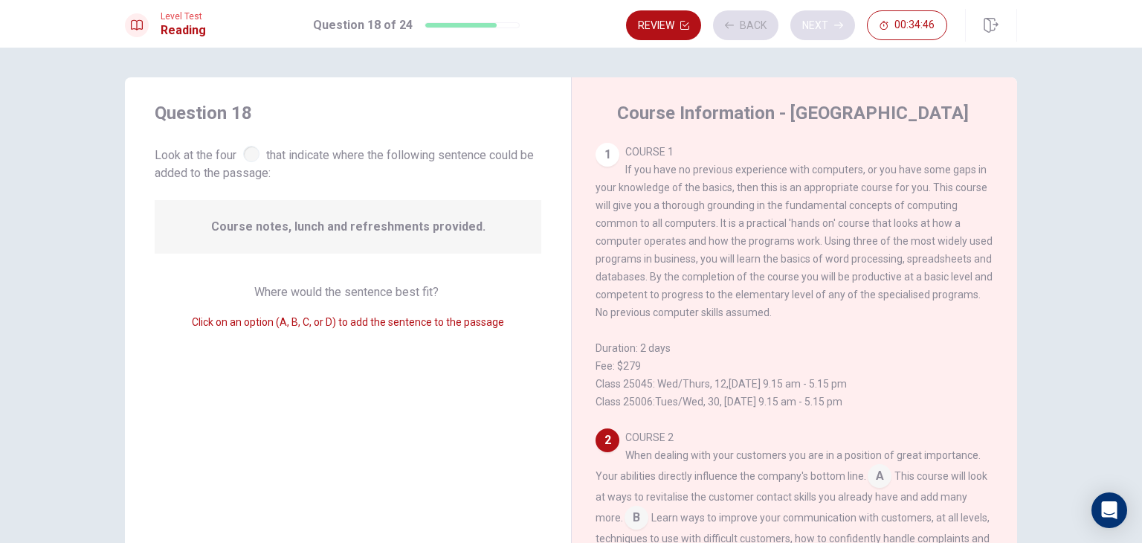
scroll to position [199, 0]
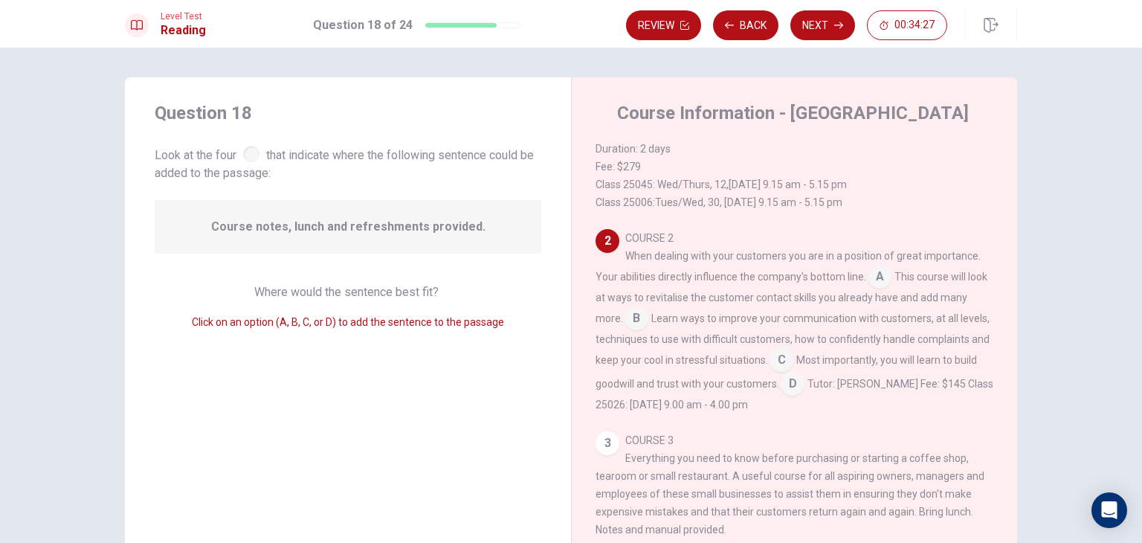
click at [805, 394] on input at bounding box center [793, 385] width 24 height 24
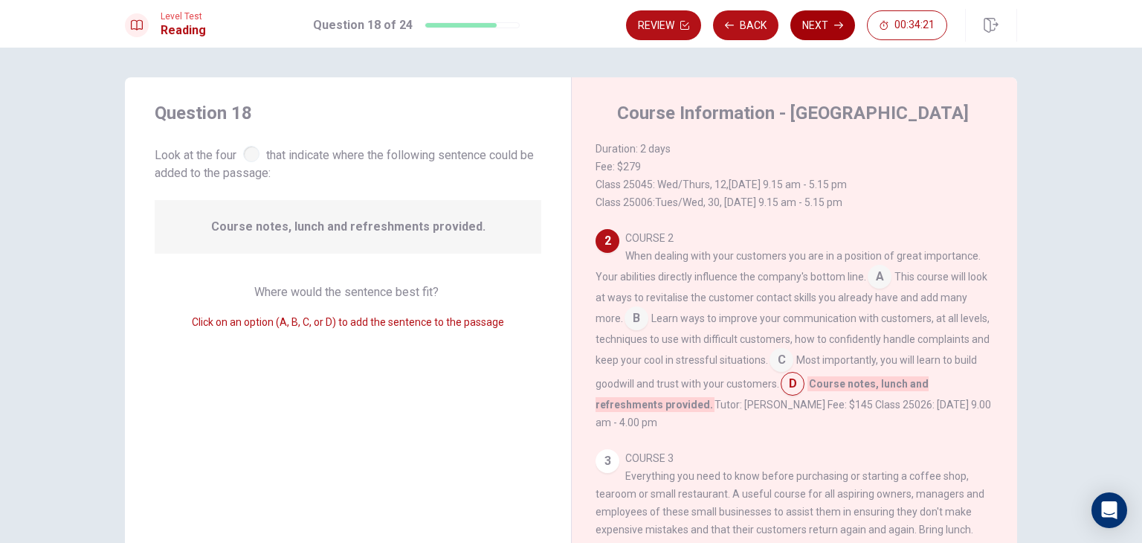
click at [822, 29] on button "Next" at bounding box center [822, 25] width 65 height 30
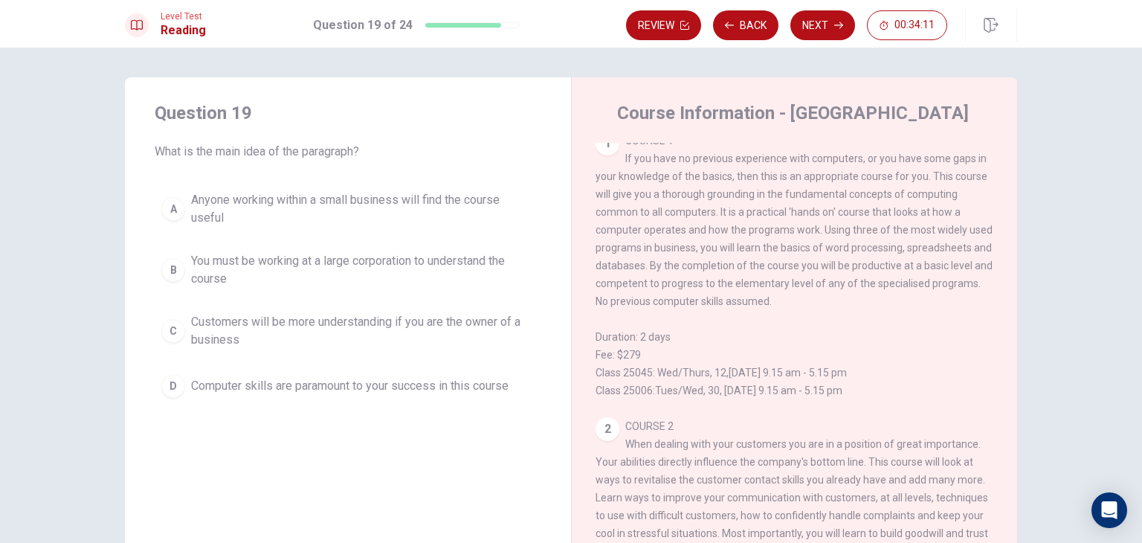
scroll to position [0, 0]
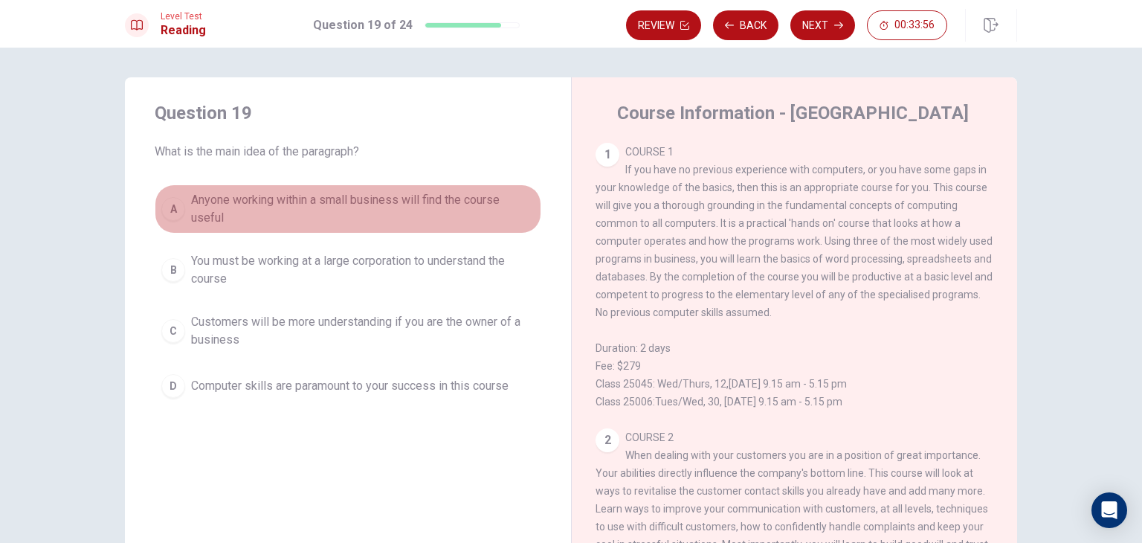
click at [488, 193] on span "Anyone working within a small business will find the course useful" at bounding box center [363, 209] width 344 height 36
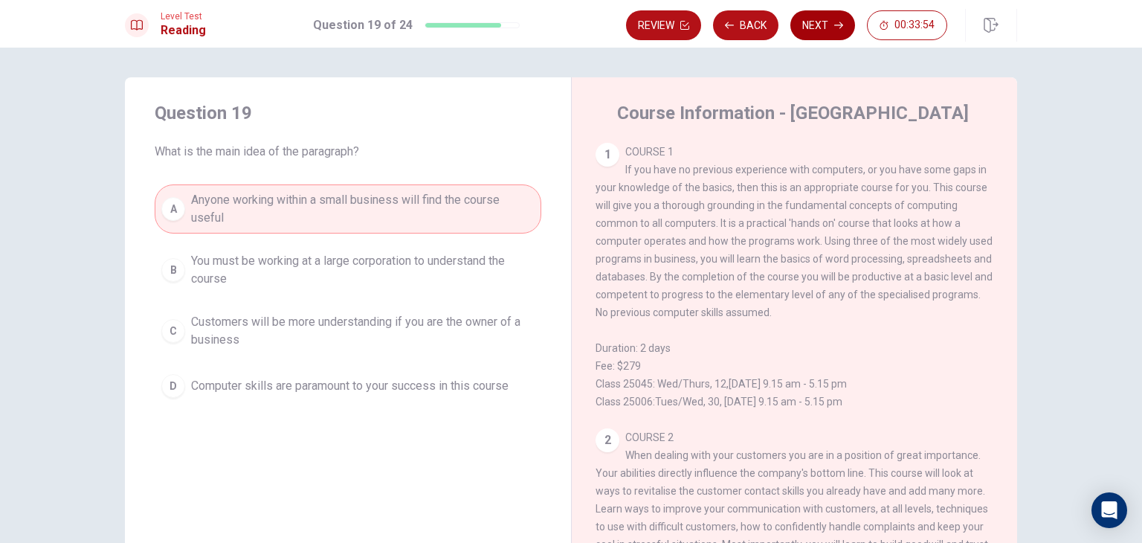
click at [807, 19] on button "Next" at bounding box center [822, 25] width 65 height 30
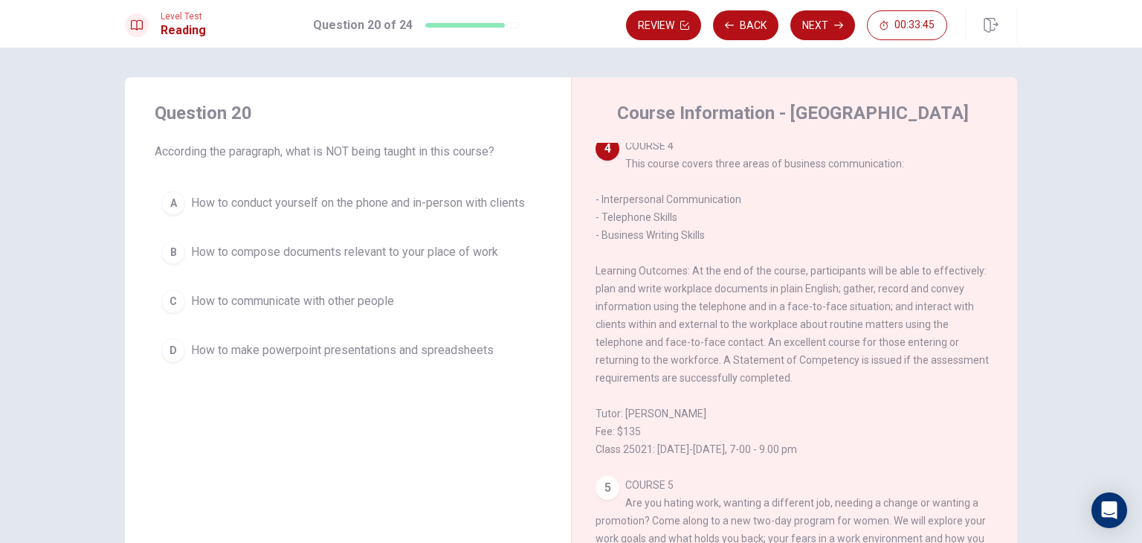
scroll to position [714, 0]
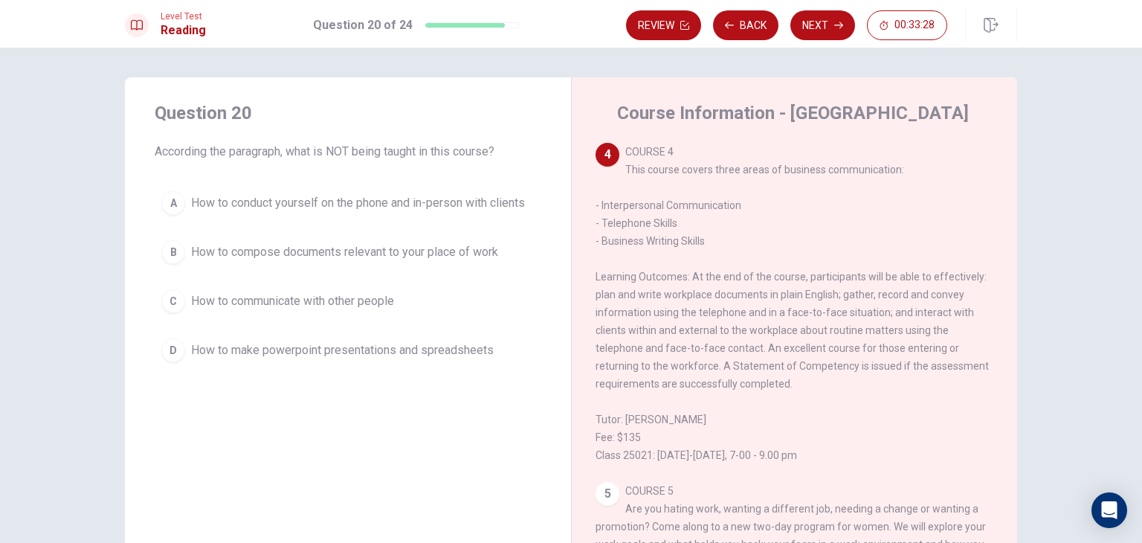
click at [480, 367] on button "D How to make powerpoint presentations and spreadsheets" at bounding box center [348, 350] width 387 height 37
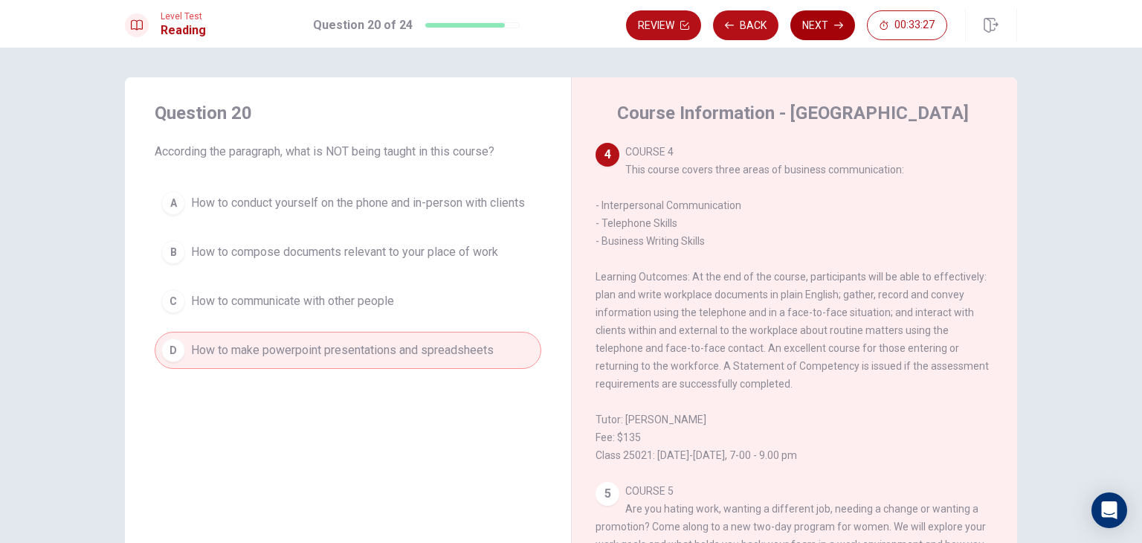
click at [825, 28] on button "Next" at bounding box center [822, 25] width 65 height 30
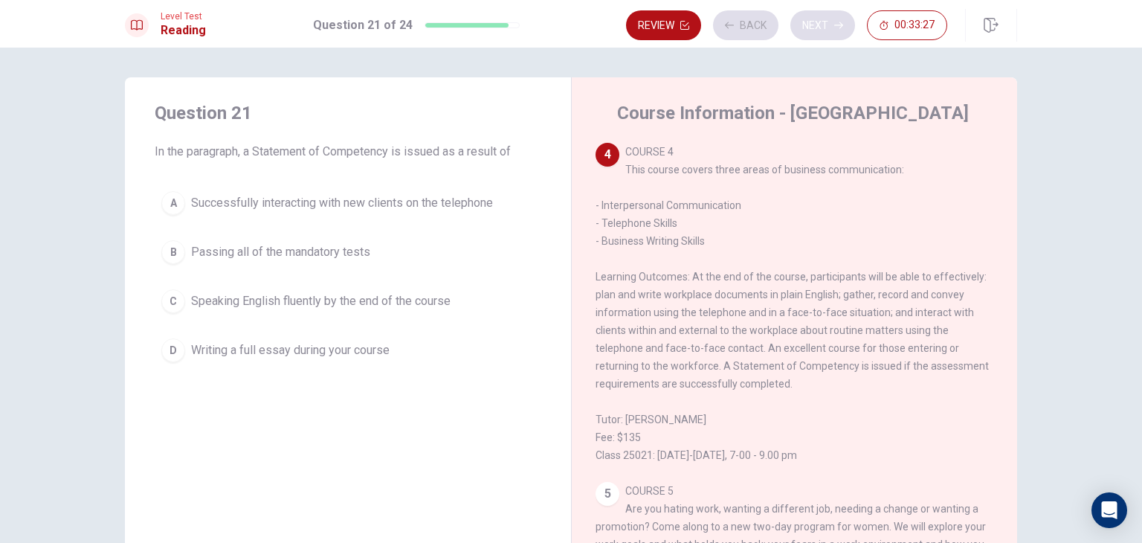
scroll to position [735, 0]
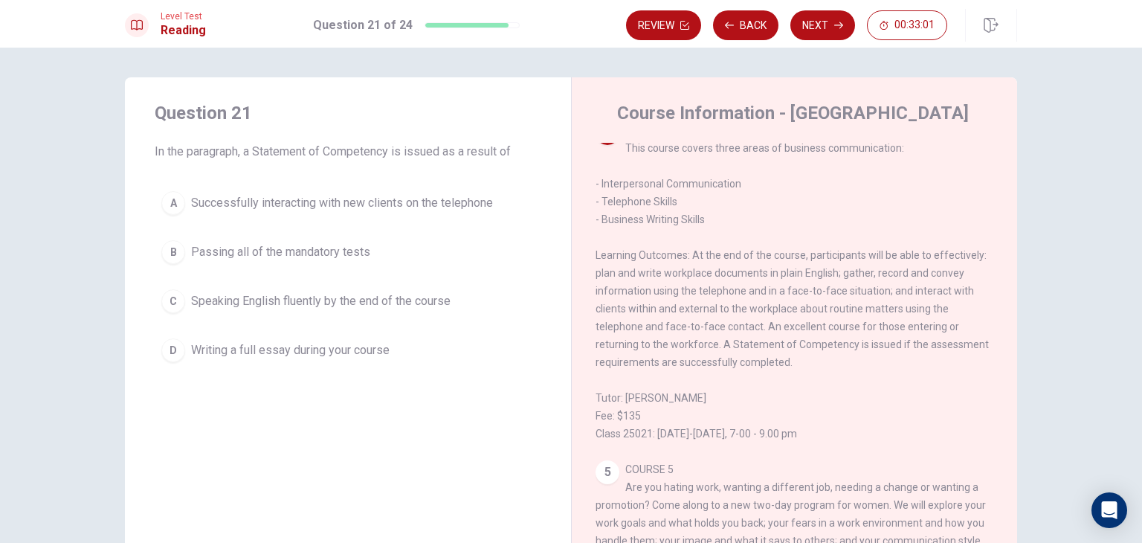
click at [347, 305] on span "Speaking English fluently by the end of the course" at bounding box center [320, 301] width 259 height 18
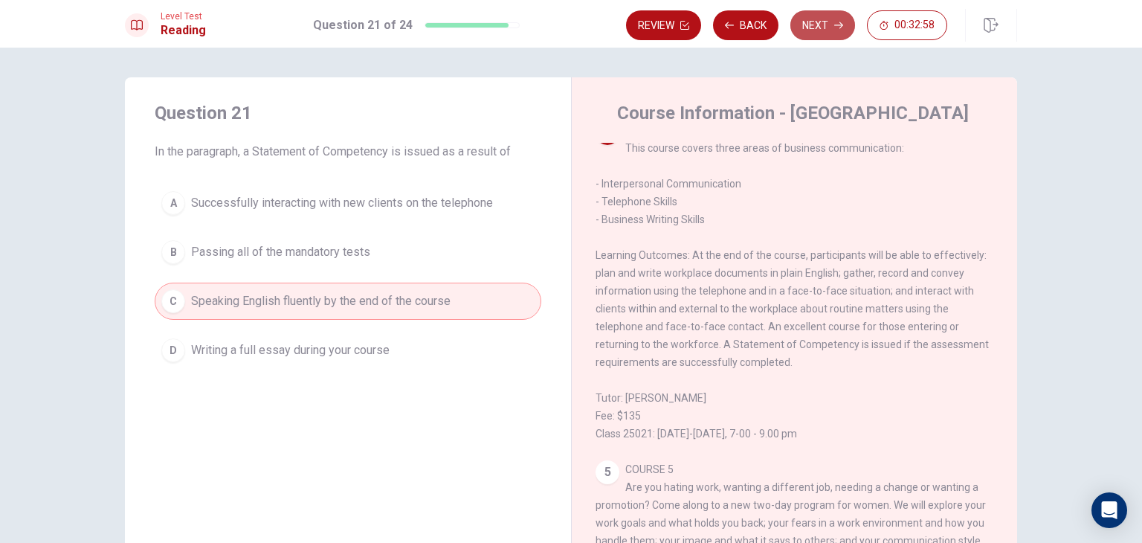
click at [806, 24] on button "Next" at bounding box center [822, 25] width 65 height 30
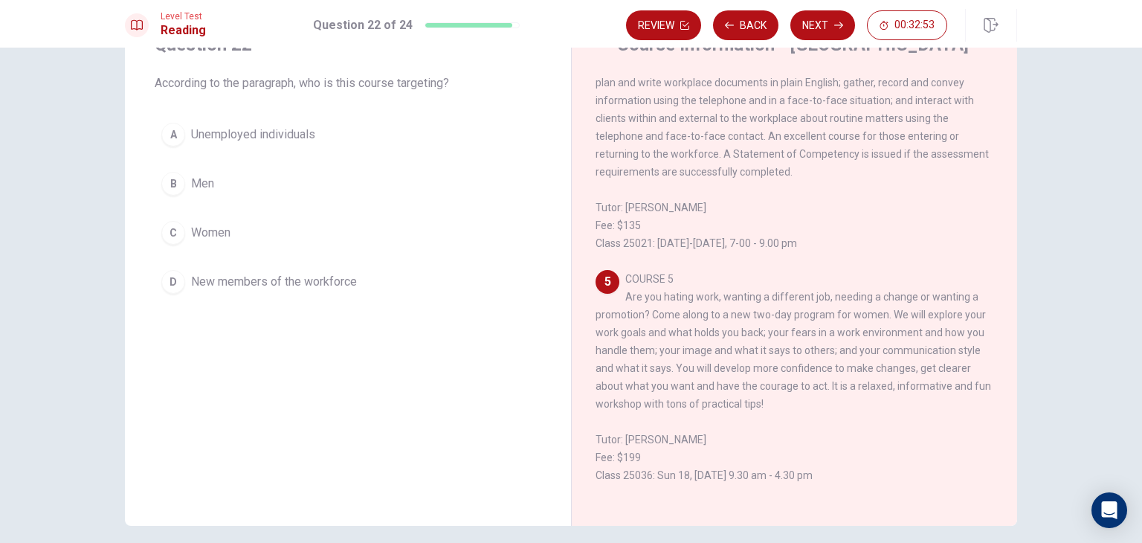
scroll to position [74, 0]
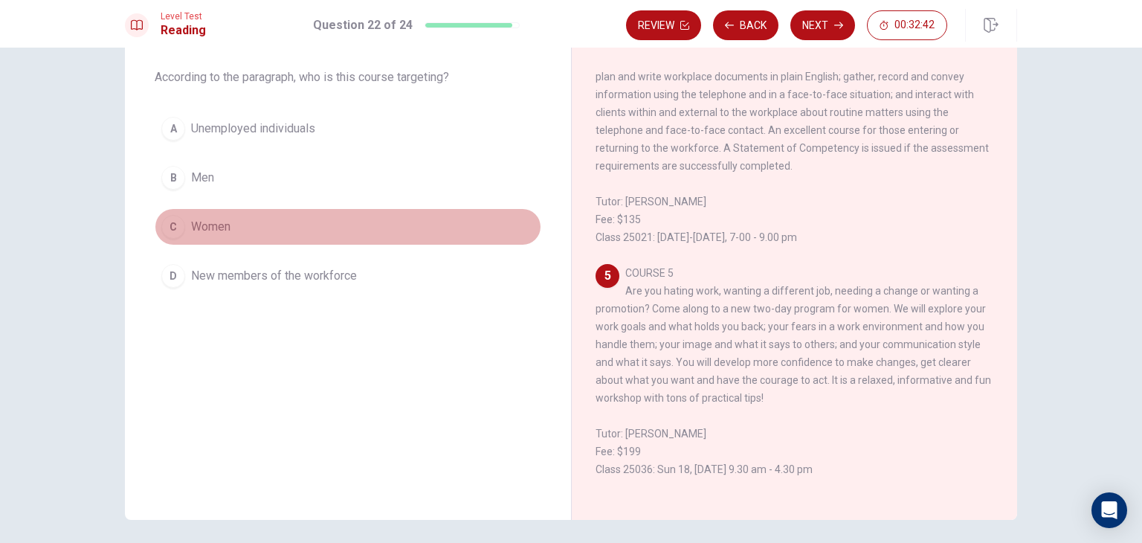
click at [296, 224] on button "C Women" at bounding box center [348, 226] width 387 height 37
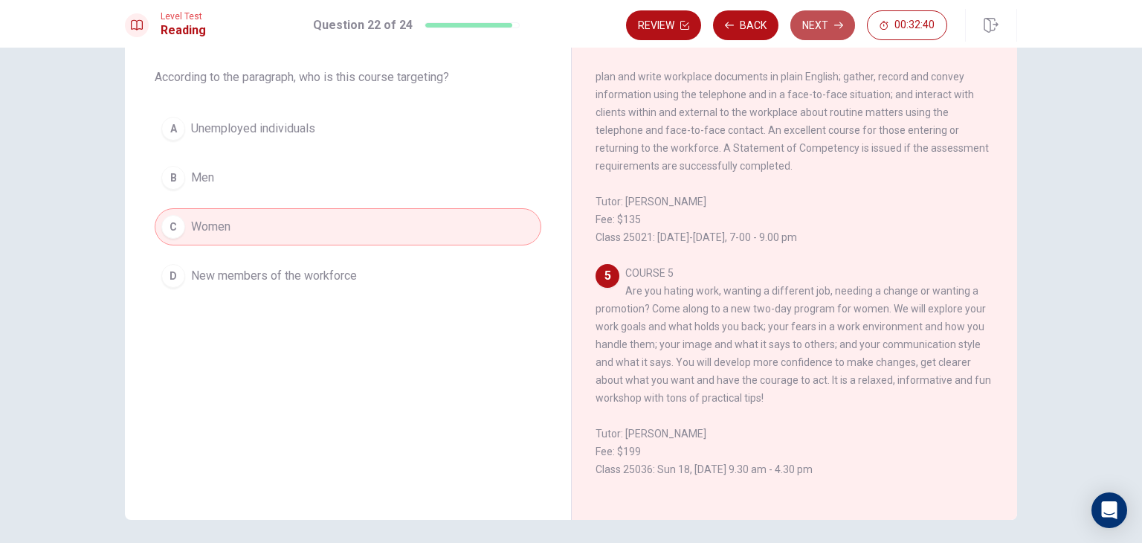
click at [806, 23] on button "Next" at bounding box center [822, 25] width 65 height 30
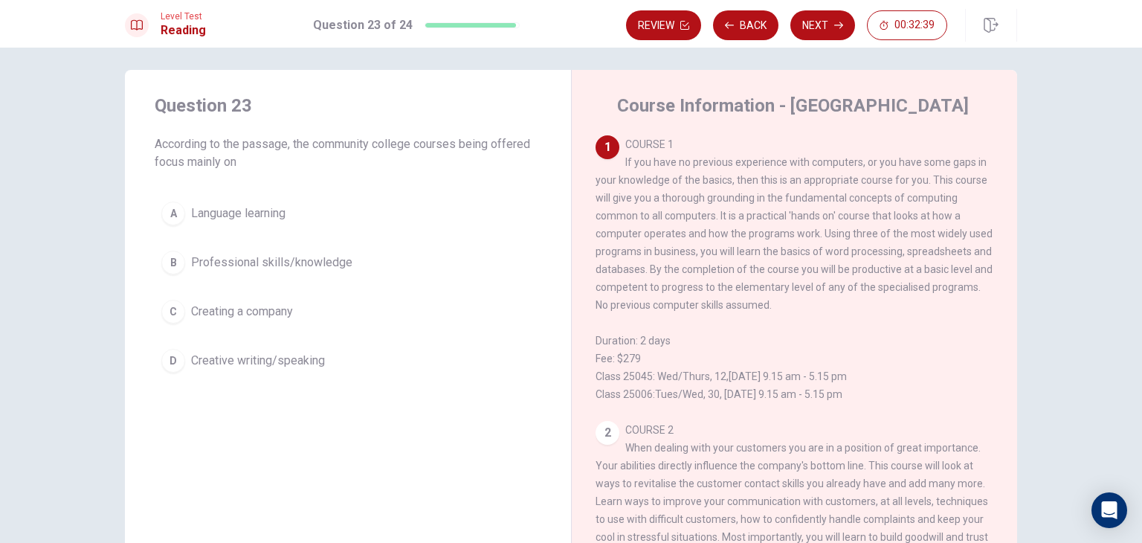
scroll to position [0, 0]
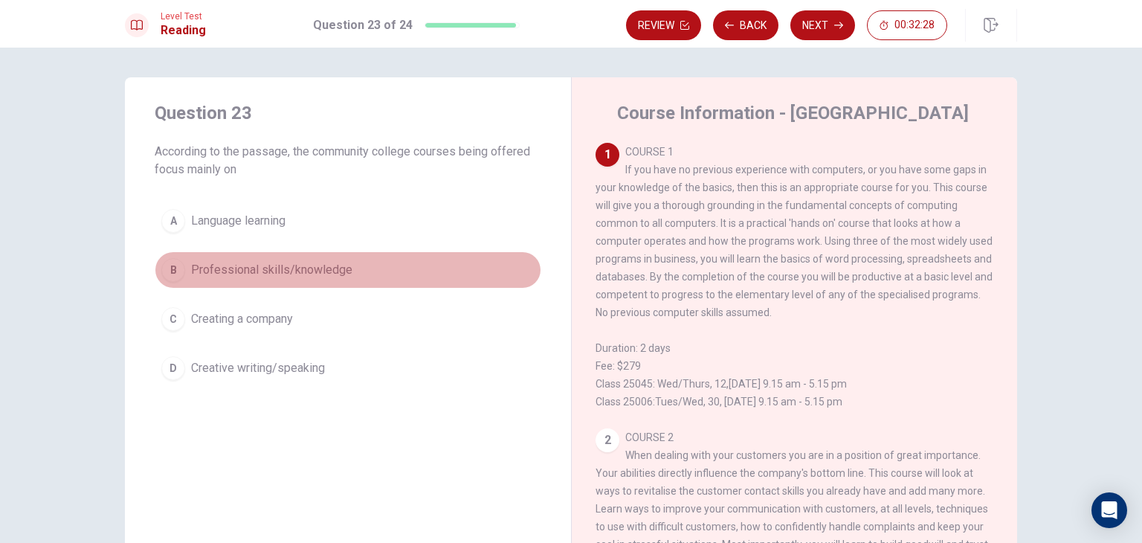
click at [323, 271] on span "Professional skills/knowledge" at bounding box center [271, 270] width 161 height 18
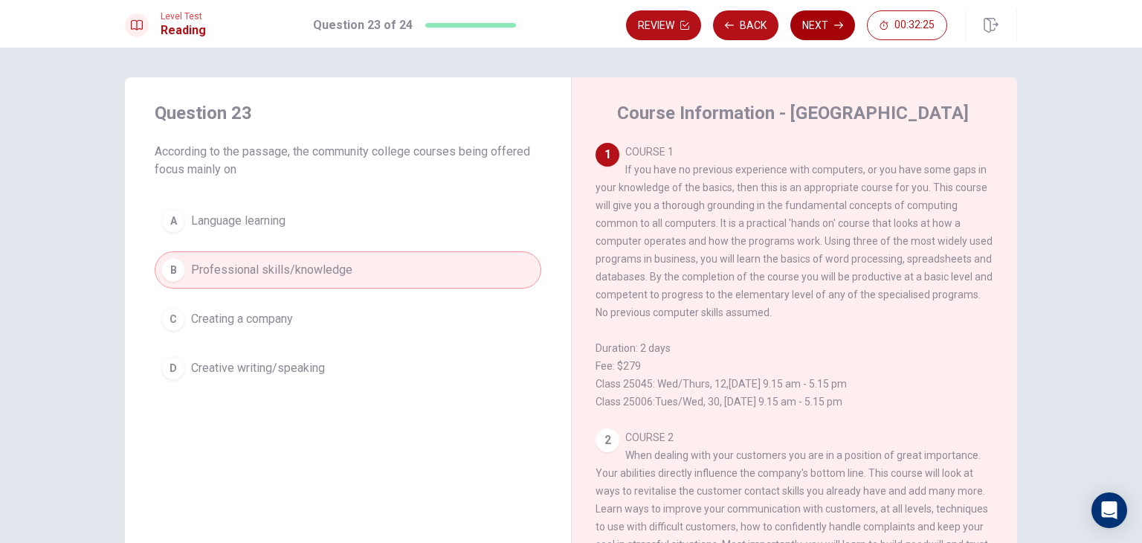
click at [822, 25] on button "Next" at bounding box center [822, 25] width 65 height 30
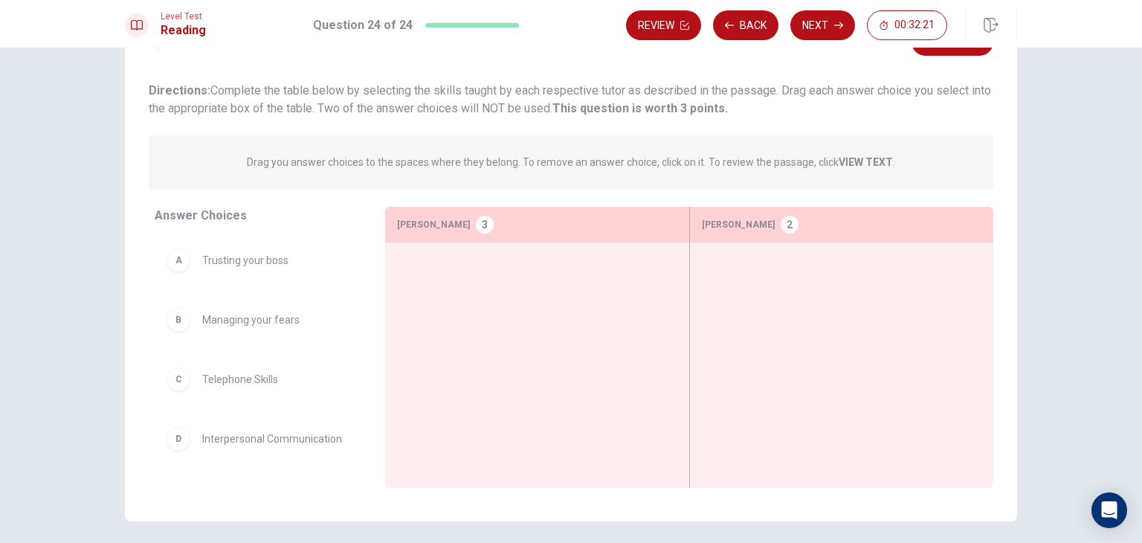
scroll to position [74, 0]
drag, startPoint x: 281, startPoint y: 390, endPoint x: 541, endPoint y: 292, distance: 277.2
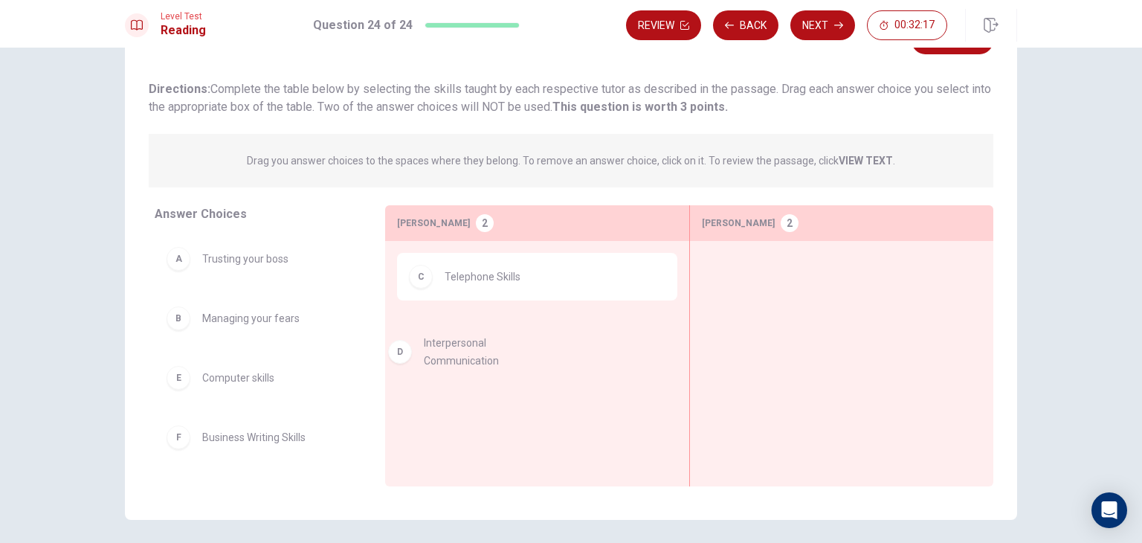
drag, startPoint x: 288, startPoint y: 388, endPoint x: 520, endPoint y: 356, distance: 234.2
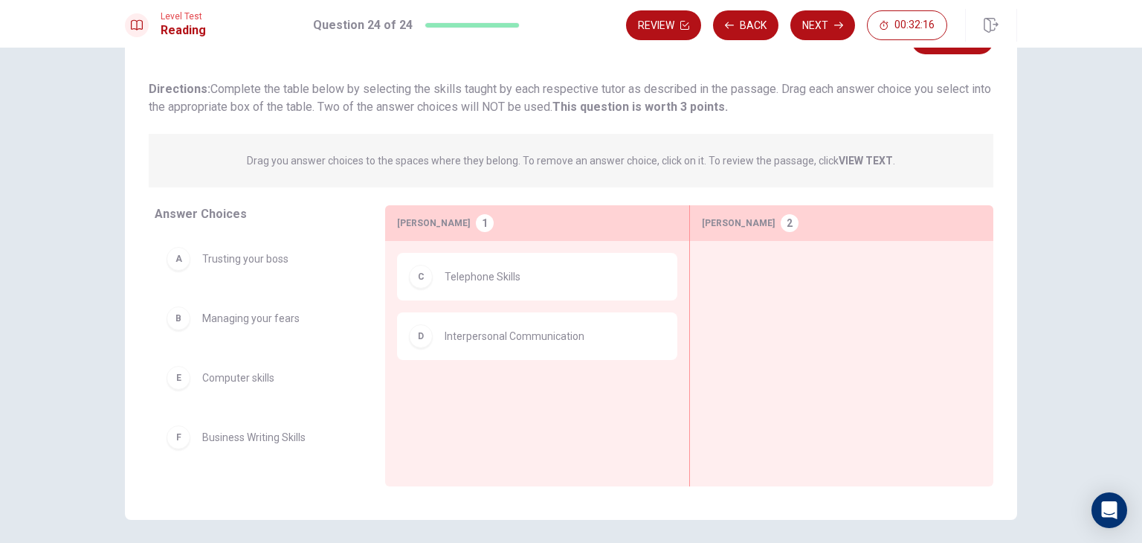
scroll to position [57, 0]
drag, startPoint x: 244, startPoint y: 448, endPoint x: 515, endPoint y: 416, distance: 272.4
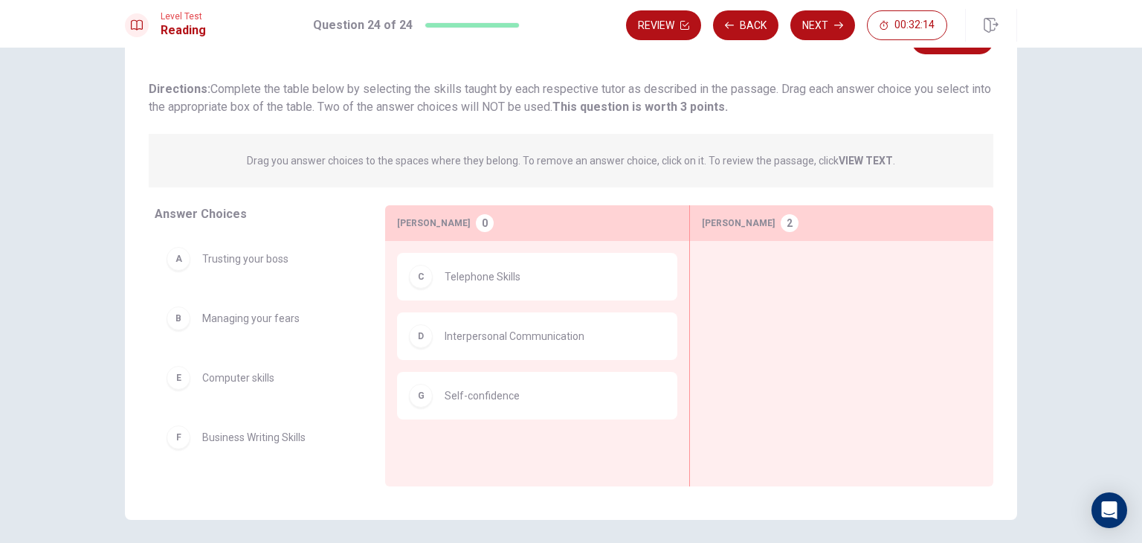
scroll to position [0, 0]
drag, startPoint x: 266, startPoint y: 332, endPoint x: 874, endPoint y: 324, distance: 608.3
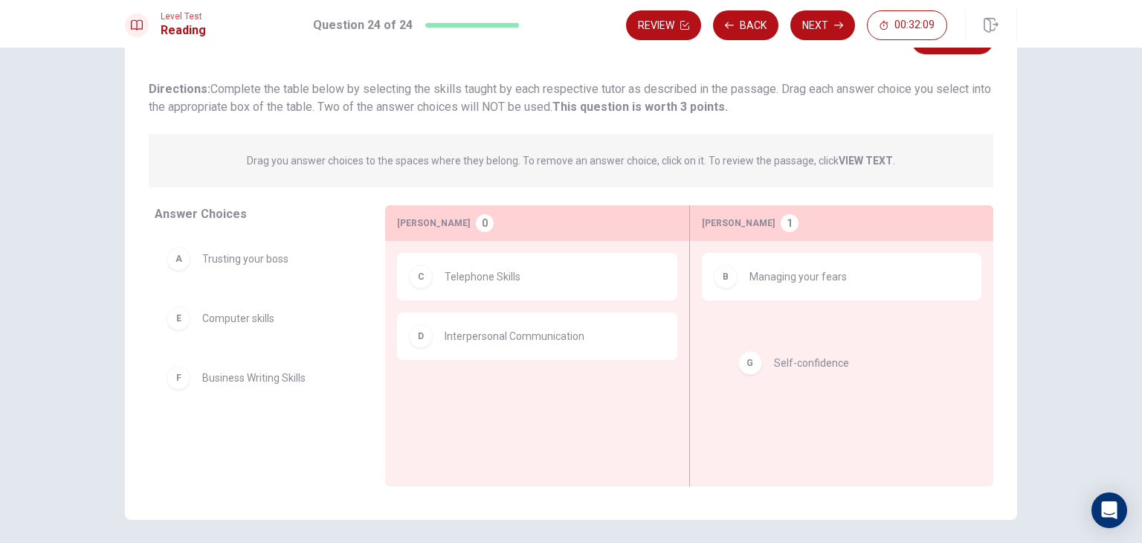
drag, startPoint x: 476, startPoint y: 406, endPoint x: 821, endPoint y: 367, distance: 347.2
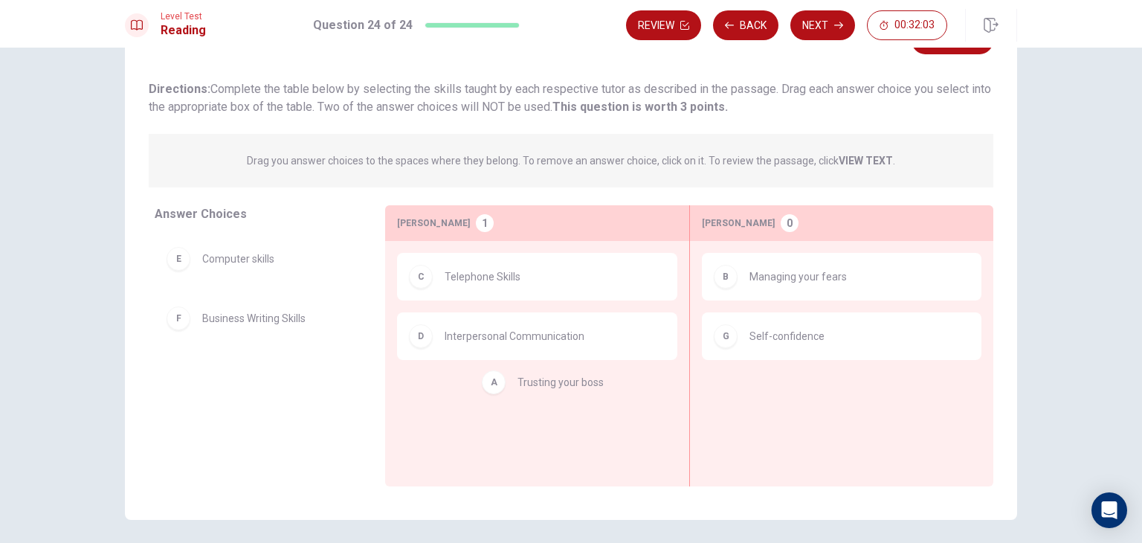
drag, startPoint x: 265, startPoint y: 268, endPoint x: 586, endPoint y: 392, distance: 344.1
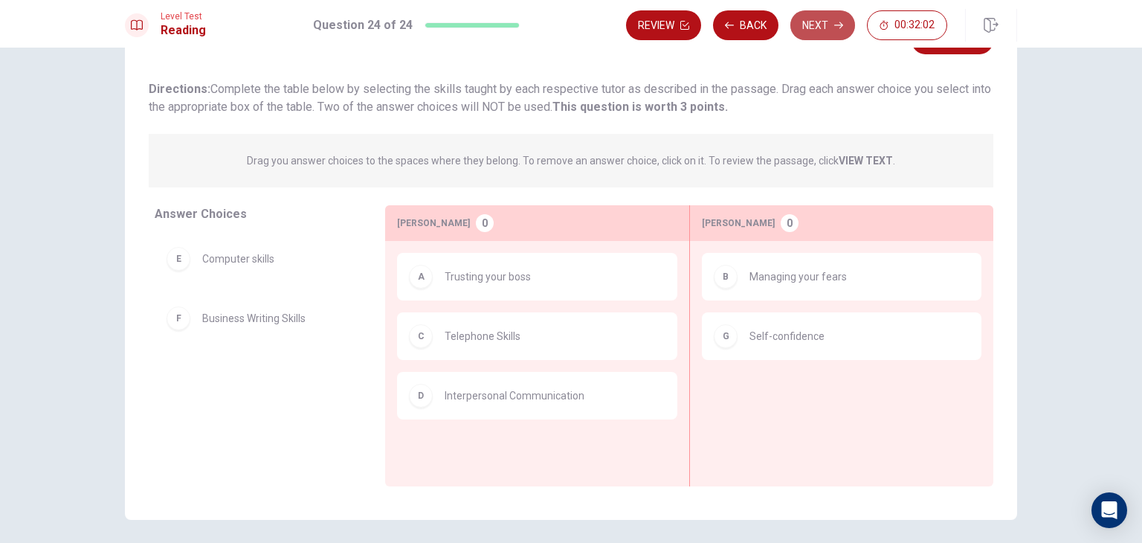
click at [824, 28] on button "Next" at bounding box center [822, 25] width 65 height 30
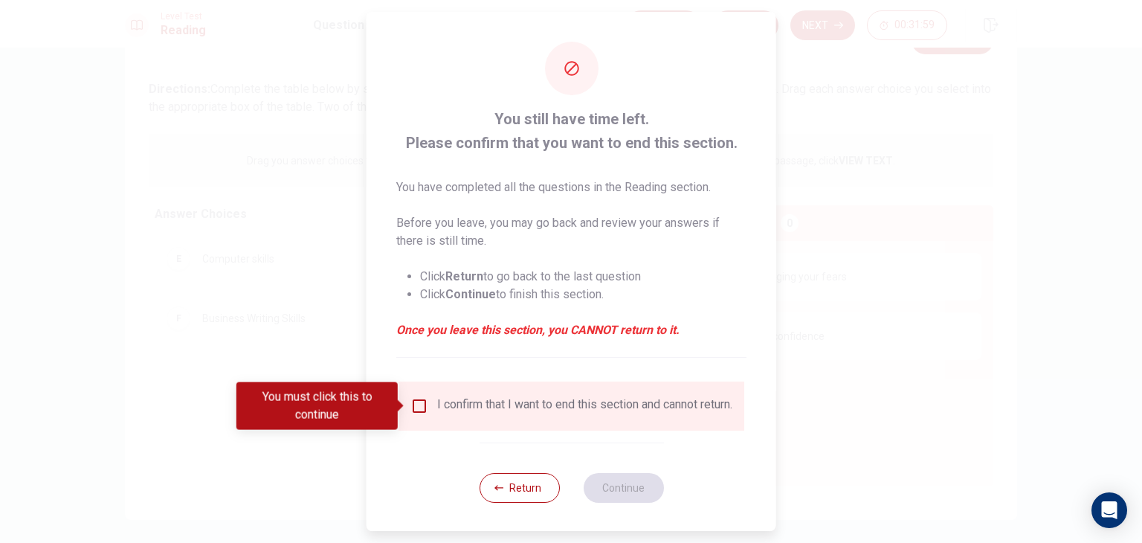
click at [413, 404] on input "You must click this to continue" at bounding box center [419, 406] width 18 height 18
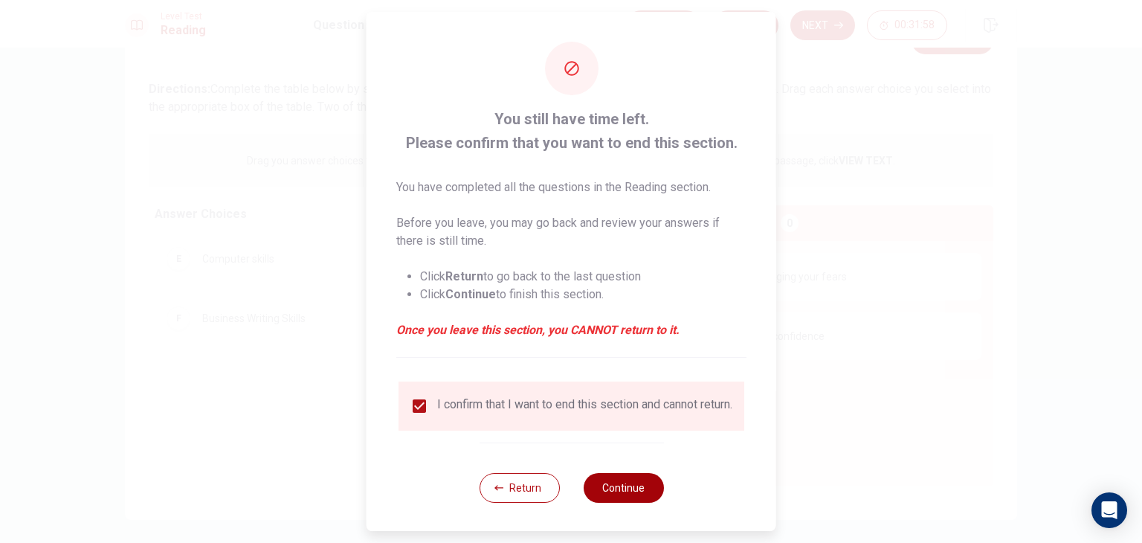
click at [634, 500] on button "Continue" at bounding box center [623, 488] width 80 height 30
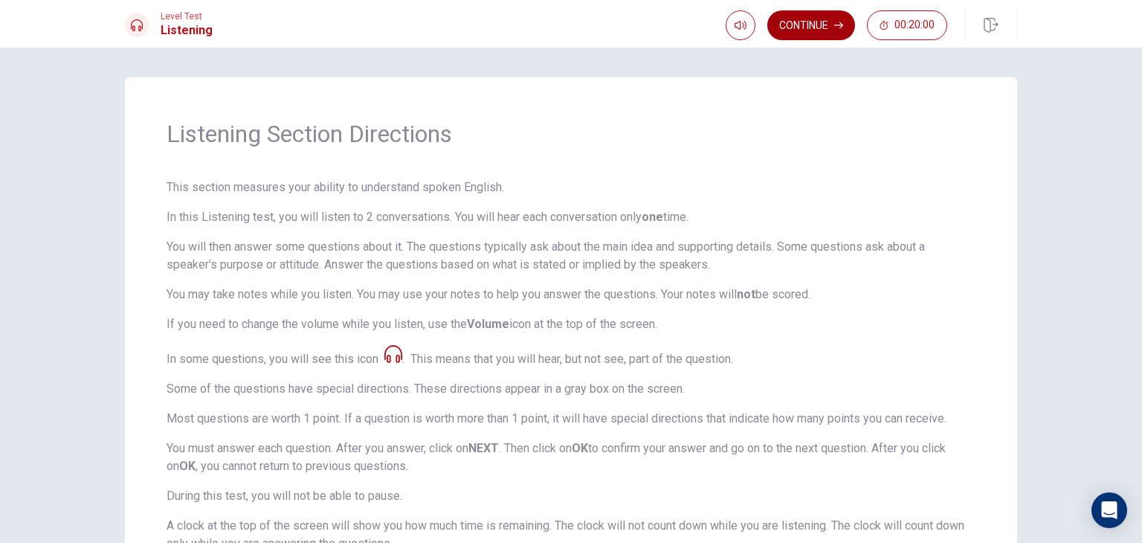
click at [820, 19] on button "Continue" at bounding box center [811, 25] width 88 height 30
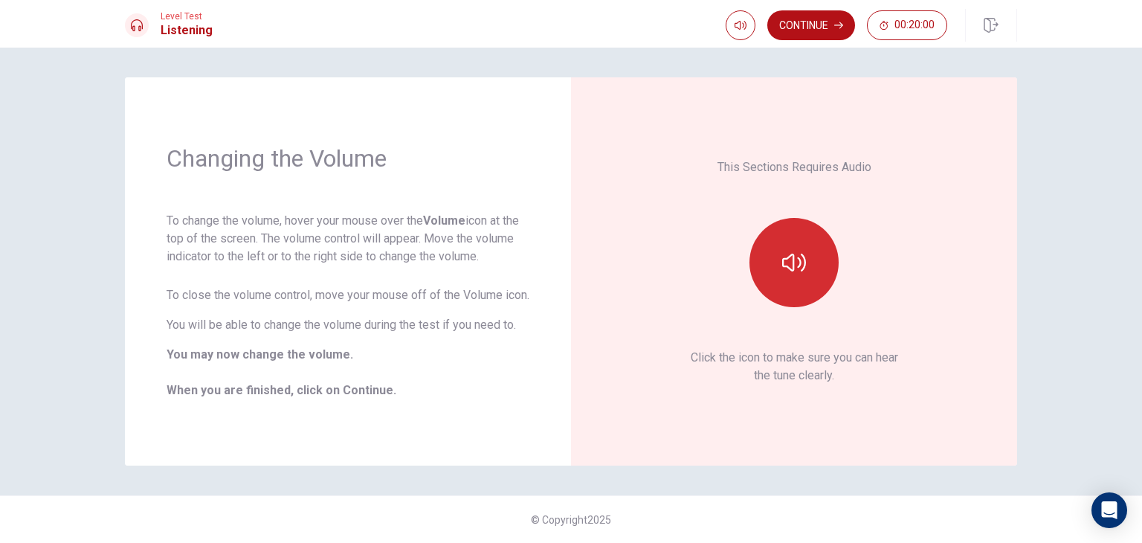
click at [797, 234] on button "button" at bounding box center [793, 262] width 89 height 89
click at [797, 268] on icon "button" at bounding box center [794, 263] width 24 height 24
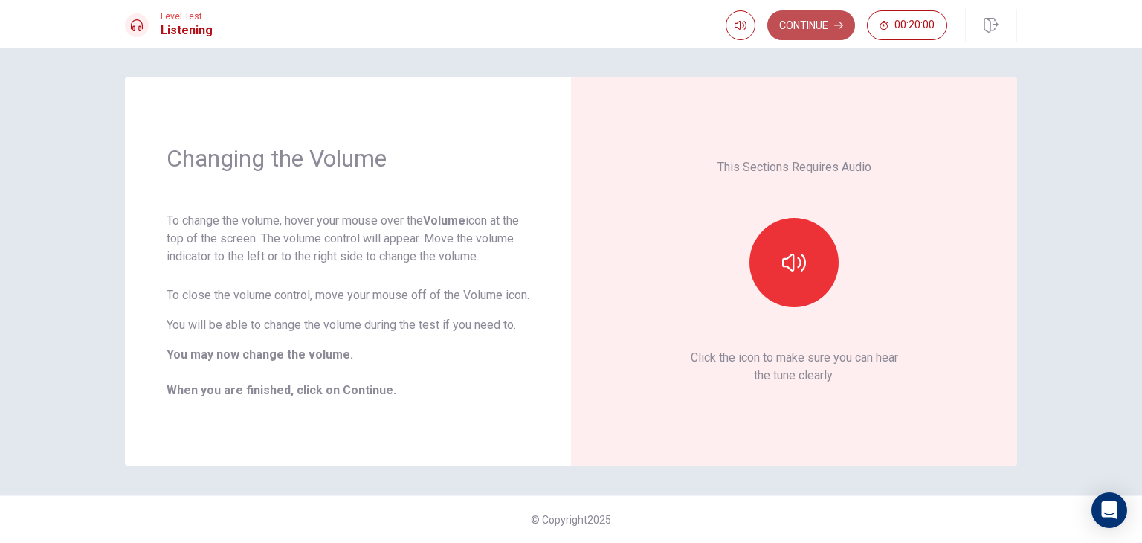
click at [811, 22] on button "Continue" at bounding box center [811, 25] width 88 height 30
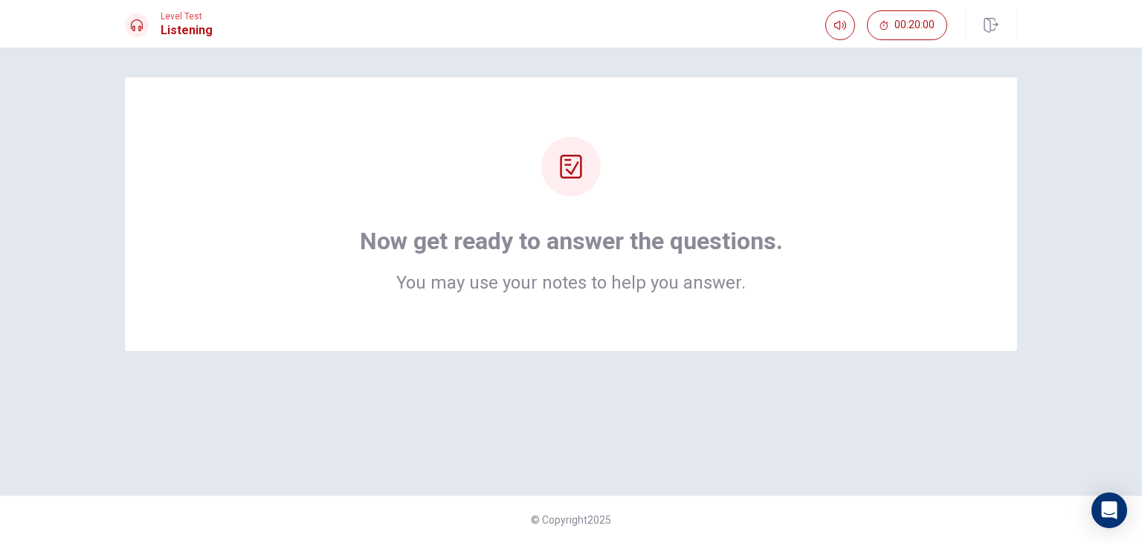
click at [767, 131] on div "Now get ready to answer the questions. You may use your notes to help you answe…" at bounding box center [571, 214] width 892 height 274
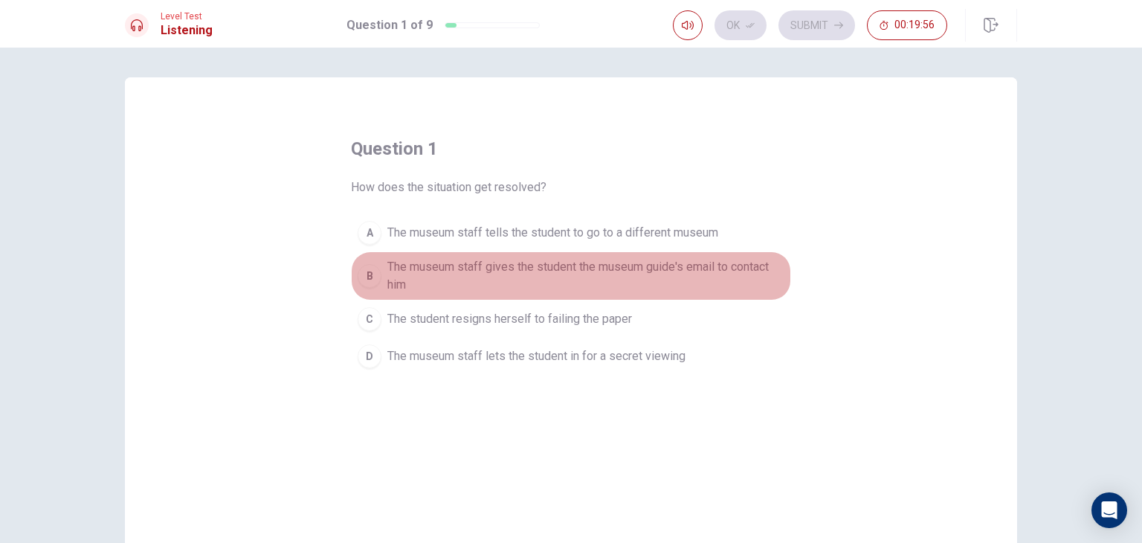
click at [571, 274] on span "The museum staff gives the student the museum guide's email to contact him" at bounding box center [585, 276] width 397 height 36
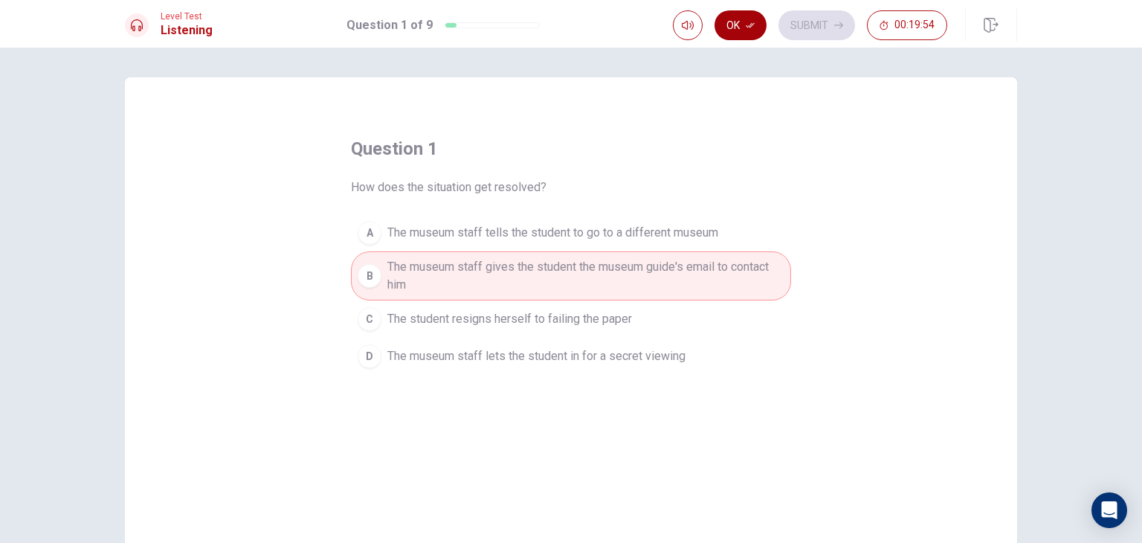
click at [733, 26] on button "Ok" at bounding box center [741, 25] width 52 height 30
click at [806, 28] on button "Submit" at bounding box center [816, 25] width 77 height 30
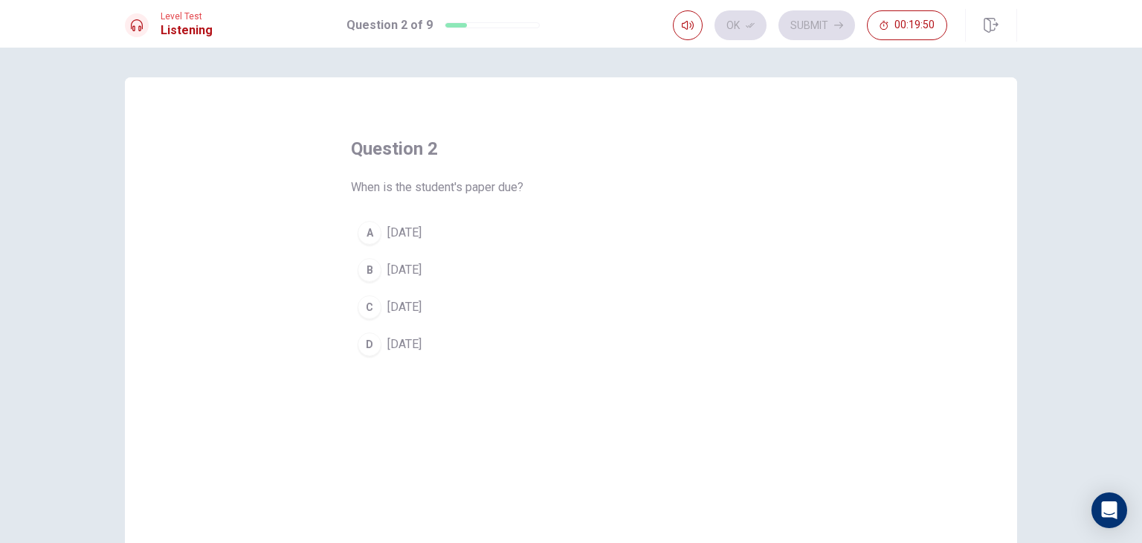
click at [422, 234] on span "[DATE]" at bounding box center [404, 233] width 34 height 18
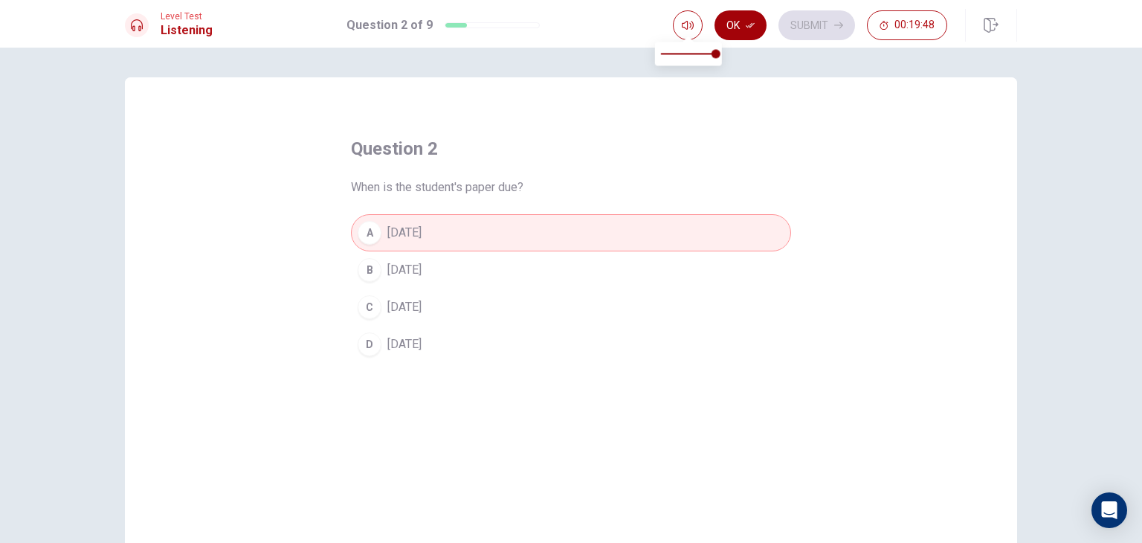
click at [732, 20] on button "Ok" at bounding box center [741, 25] width 52 height 30
click at [812, 22] on button "Submit" at bounding box center [816, 25] width 77 height 30
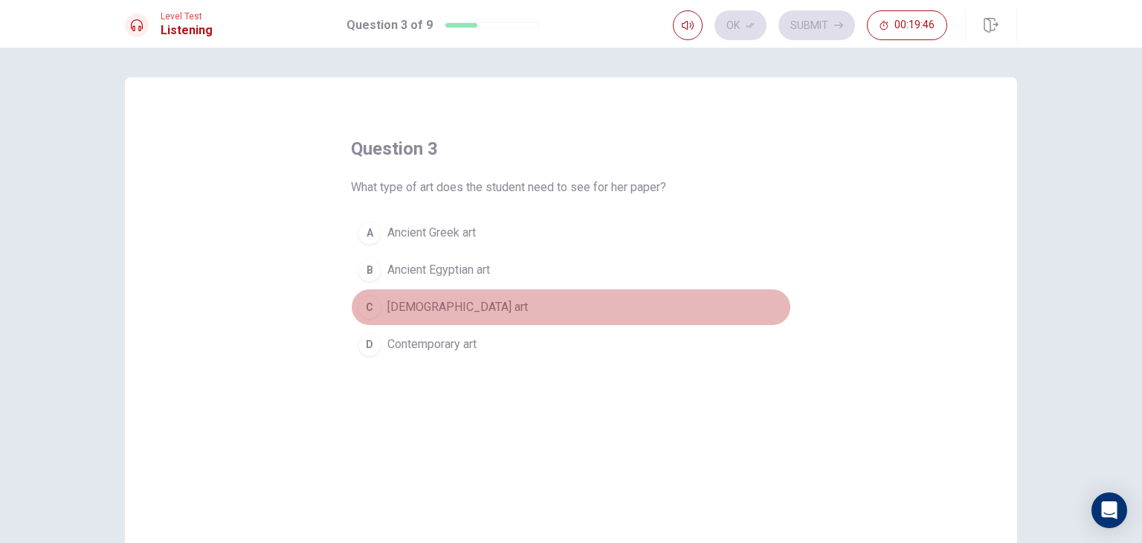
click at [439, 303] on span "[DEMOGRAPHIC_DATA] art" at bounding box center [457, 307] width 141 height 18
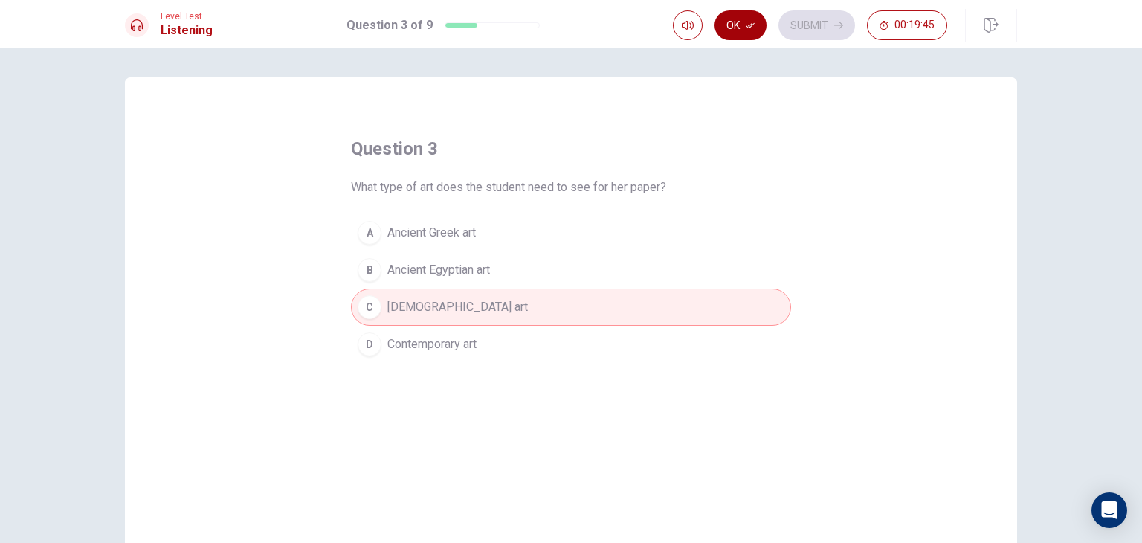
click at [741, 22] on button "Ok" at bounding box center [741, 25] width 52 height 30
click at [809, 30] on button "Submit" at bounding box center [816, 25] width 77 height 30
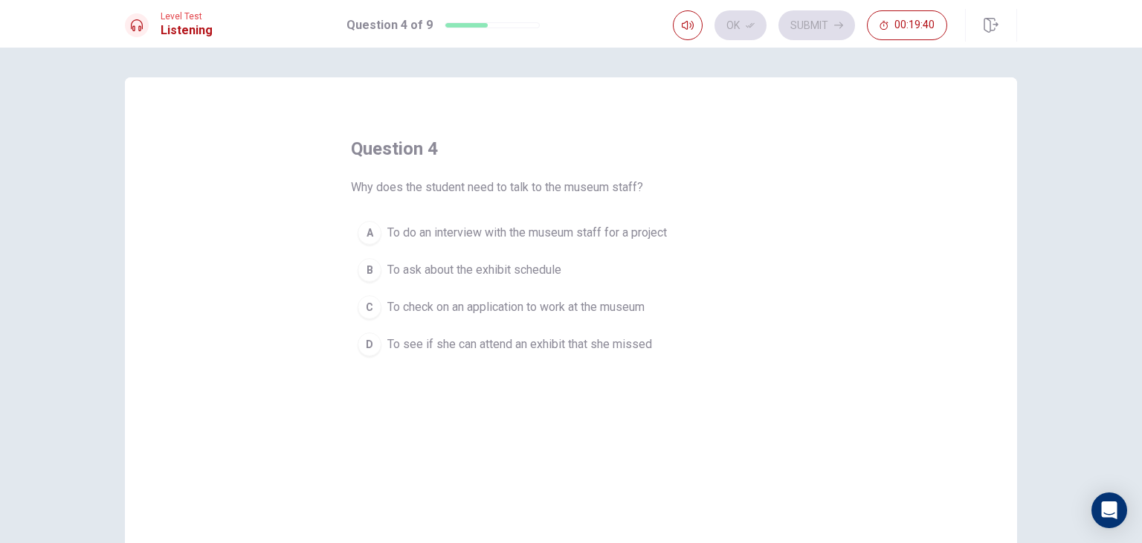
click at [494, 274] on span "To ask about the exhibit schedule" at bounding box center [474, 270] width 174 height 18
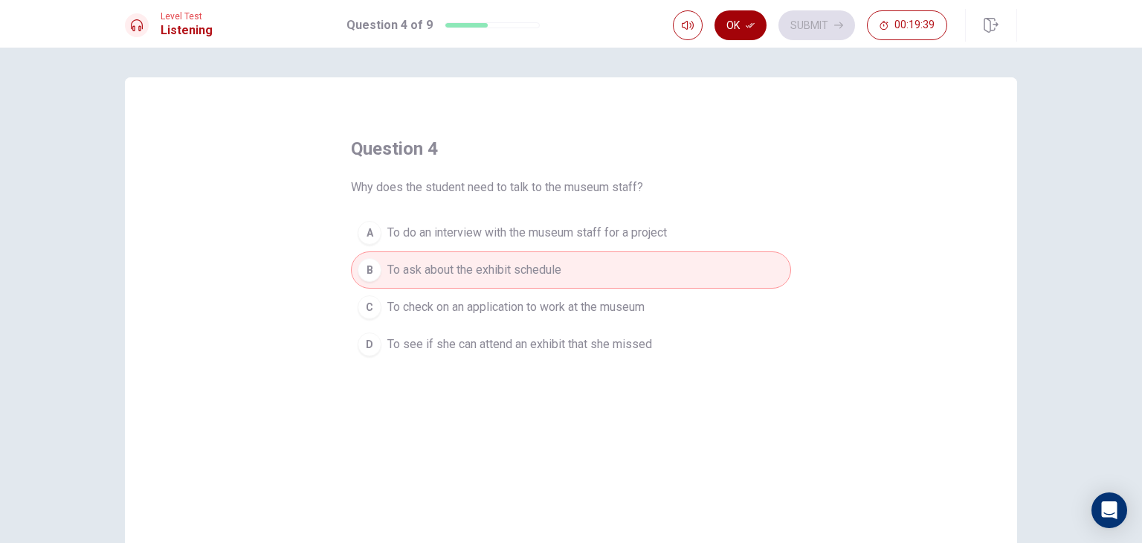
click at [735, 28] on button "Ok" at bounding box center [741, 25] width 52 height 30
click at [638, 336] on span "To see if she can attend an exhibit that she missed" at bounding box center [519, 344] width 265 height 18
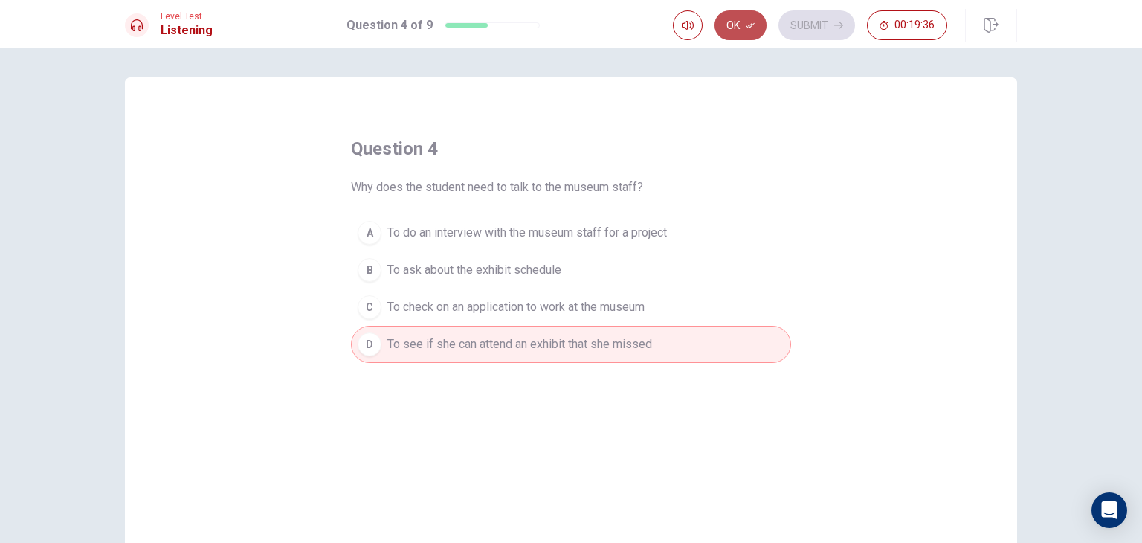
click at [749, 28] on icon "button" at bounding box center [750, 25] width 9 height 9
click at [793, 27] on button "Submit" at bounding box center [816, 25] width 77 height 30
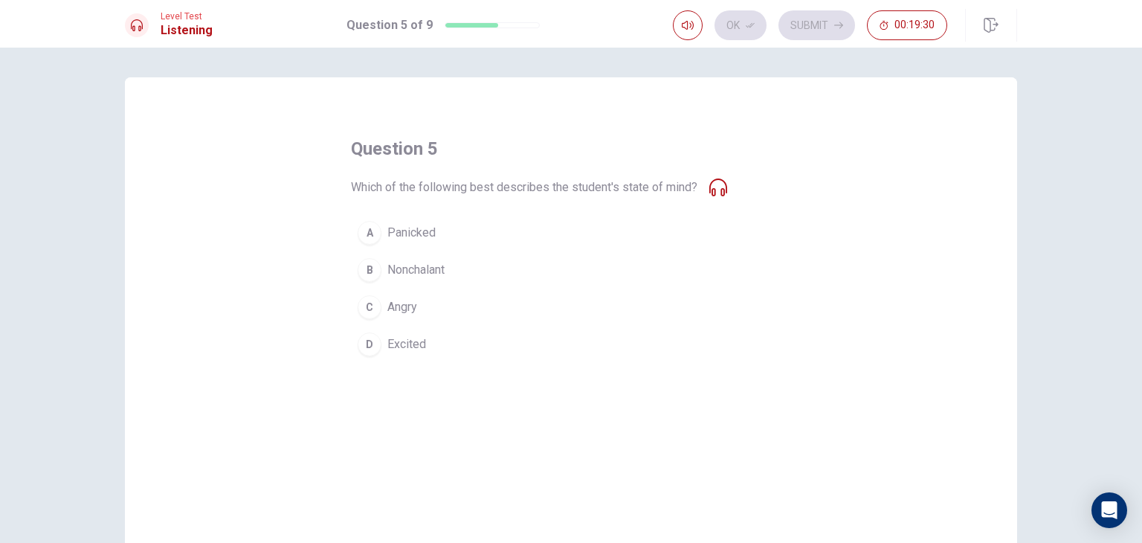
click at [399, 347] on span "Excited" at bounding box center [406, 344] width 39 height 18
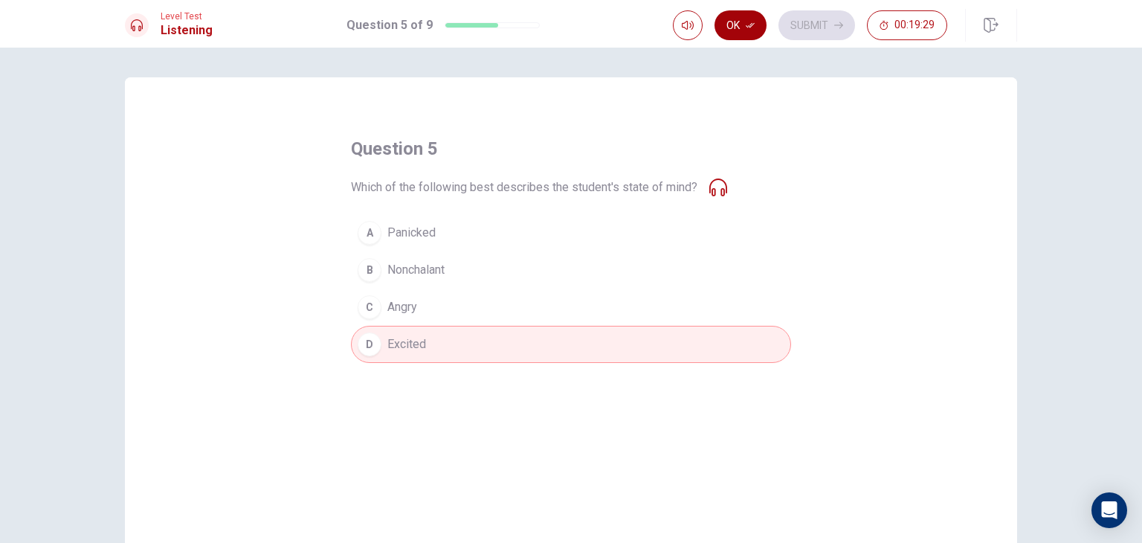
click at [741, 25] on button "Ok" at bounding box center [741, 25] width 52 height 30
click at [781, 24] on button "Submit" at bounding box center [816, 25] width 77 height 30
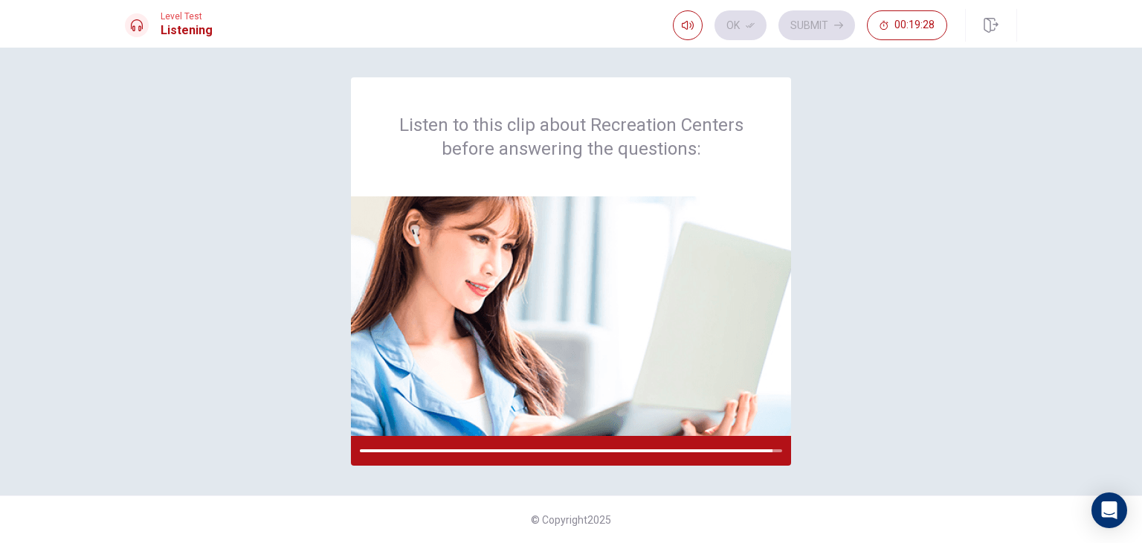
click at [844, 243] on div "Listen to this clip about Recreation Centers before answering the questions:" at bounding box center [571, 271] width 892 height 388
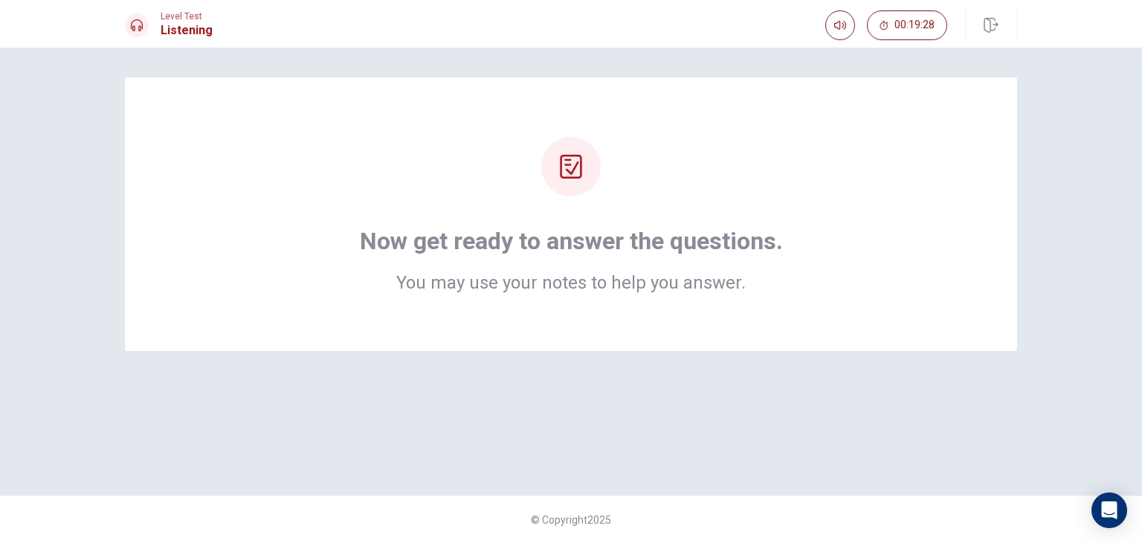
click at [844, 241] on div "Now get ready to answer the questions. You may use your notes to help you answe…" at bounding box center [570, 214] width 773 height 155
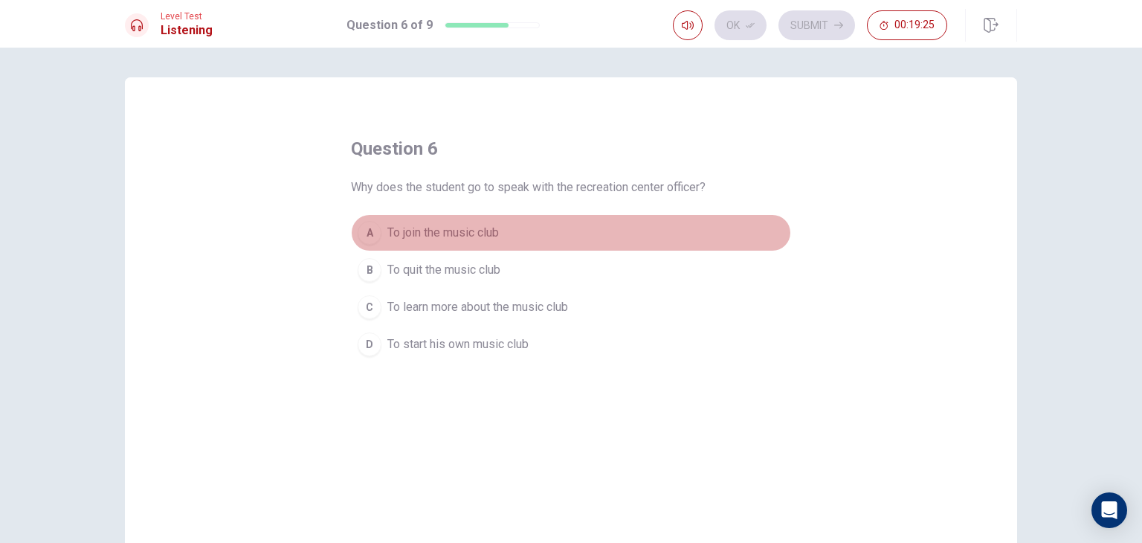
click at [474, 236] on span "To join the music club" at bounding box center [443, 233] width 112 height 18
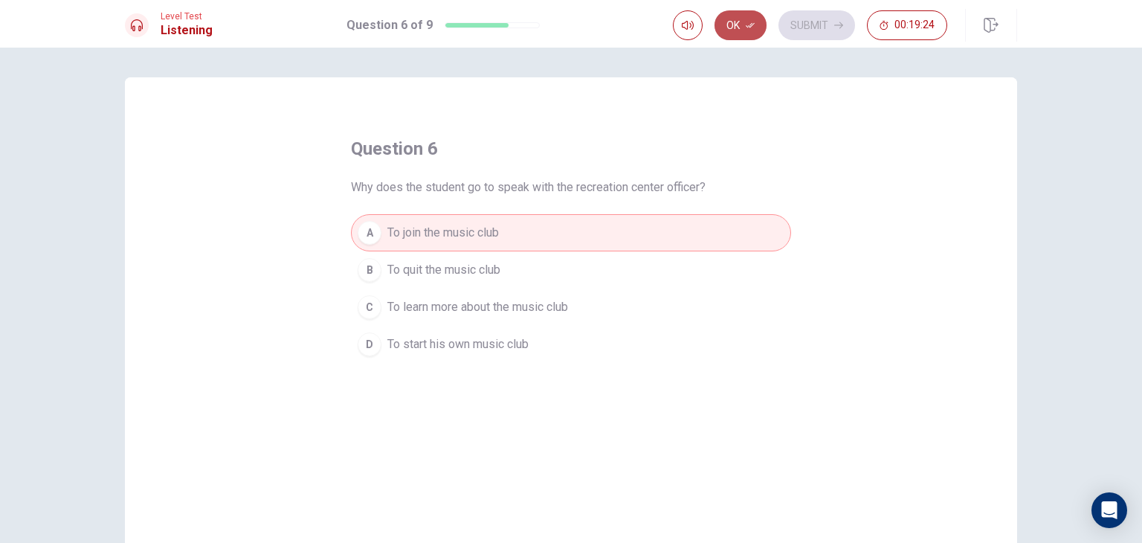
click at [726, 25] on button "Ok" at bounding box center [741, 25] width 52 height 30
click at [818, 25] on button "Submit" at bounding box center [816, 25] width 77 height 30
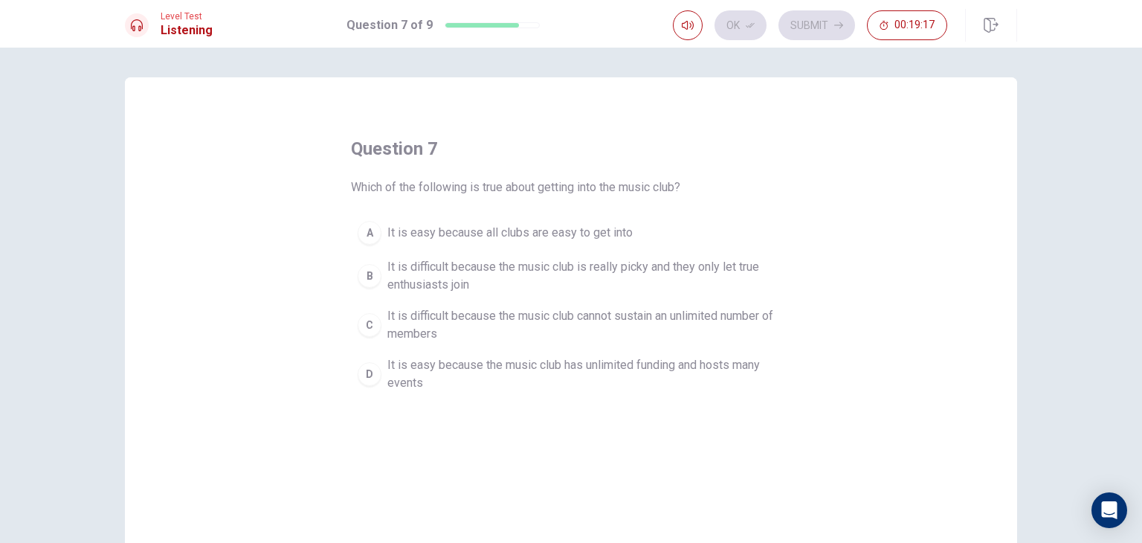
click at [531, 317] on span "It is difficult because the music club cannot sustain an unlimited number of me…" at bounding box center [585, 325] width 397 height 36
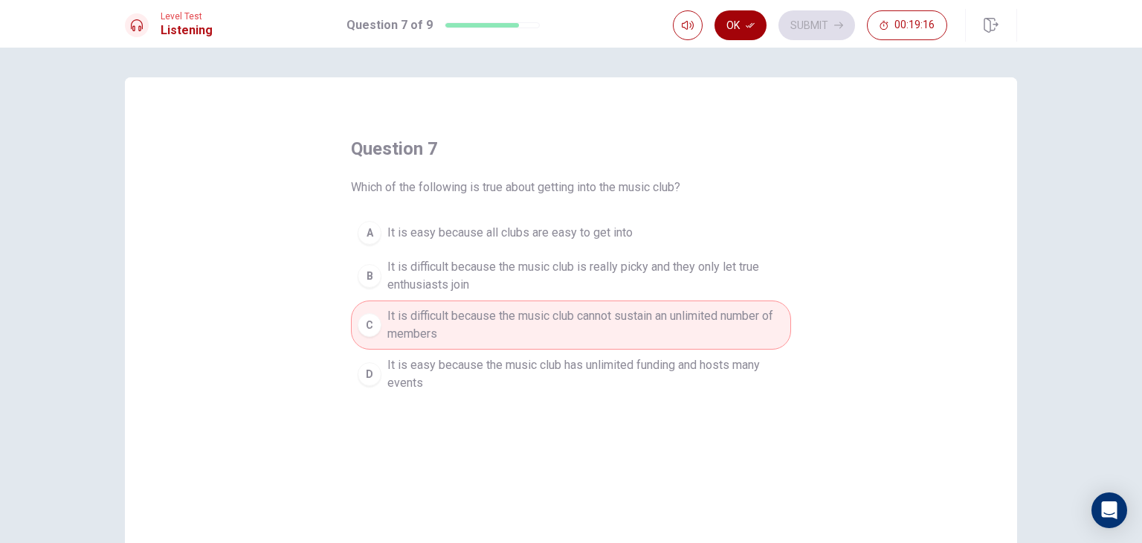
click at [736, 28] on button "Ok" at bounding box center [741, 25] width 52 height 30
click at [803, 24] on button "Submit" at bounding box center [816, 25] width 77 height 30
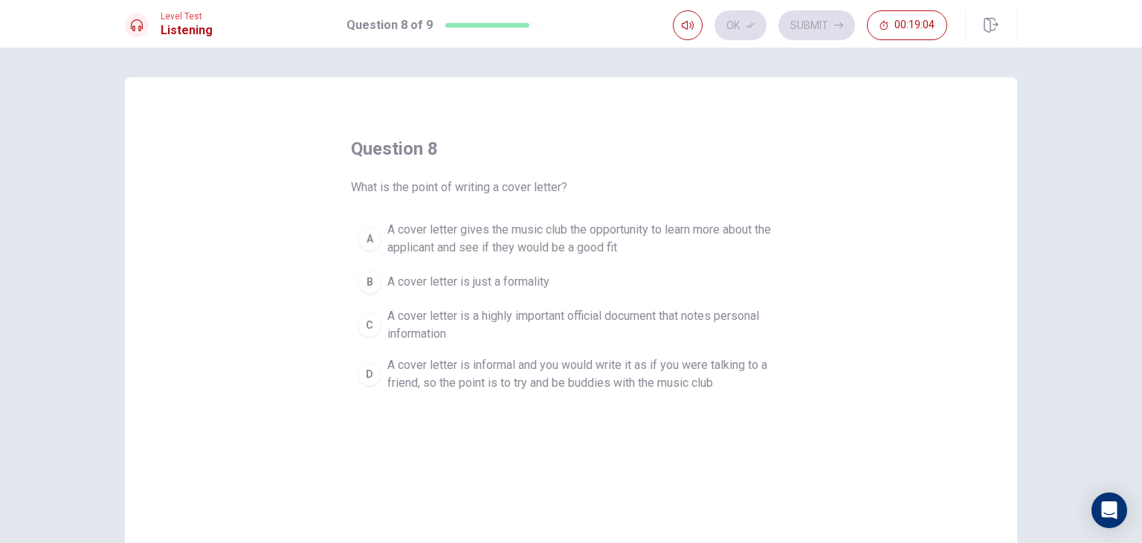
click at [627, 233] on span "A cover letter gives the music club the opportunity to learn more about the app…" at bounding box center [585, 239] width 397 height 36
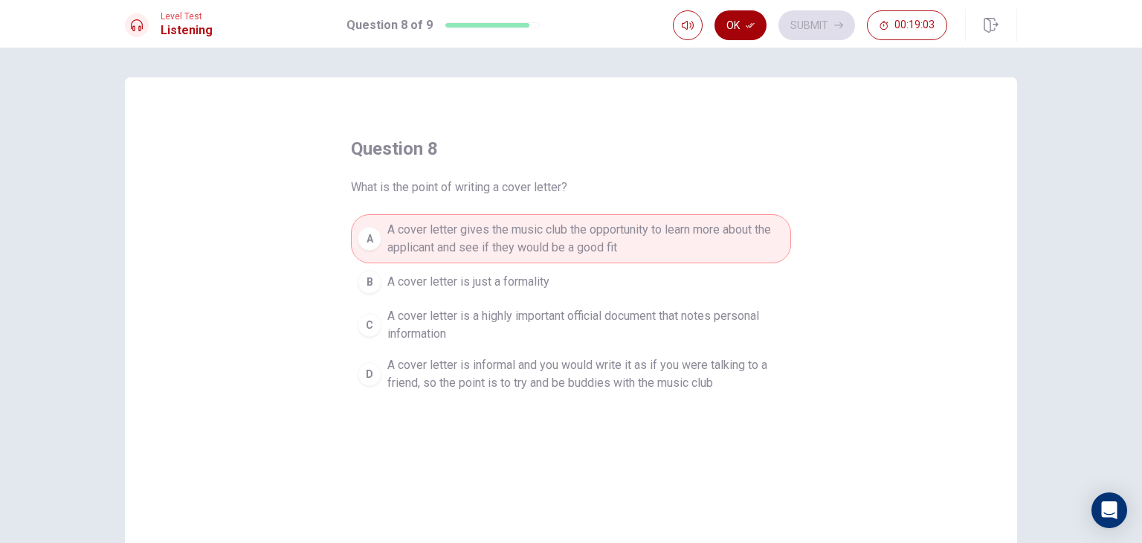
click at [743, 30] on button "Ok" at bounding box center [741, 25] width 52 height 30
click at [811, 23] on button "Submit" at bounding box center [816, 25] width 77 height 30
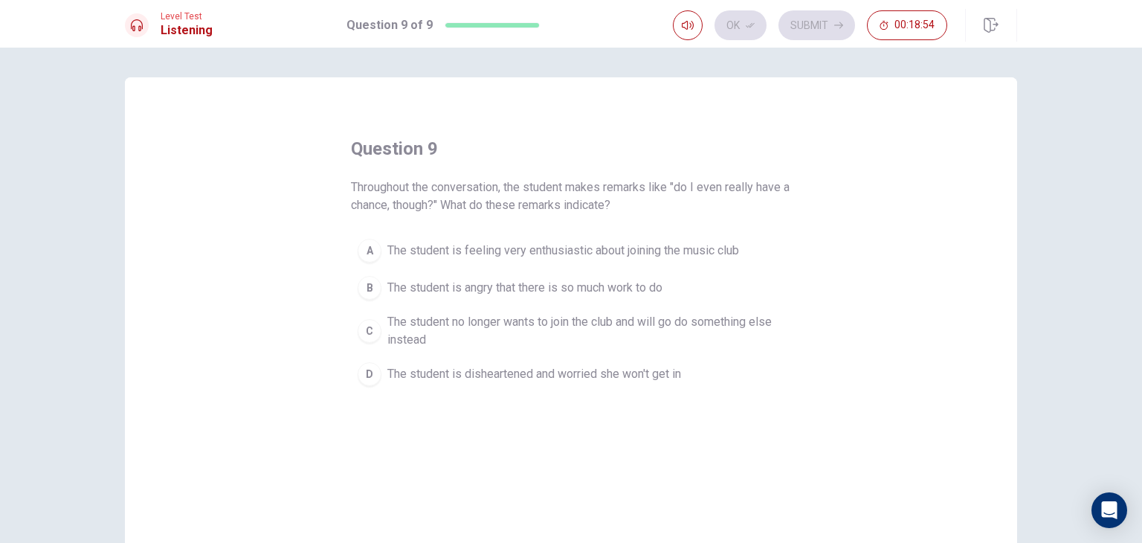
click at [631, 371] on span "The student is disheartened and worried she won't get in" at bounding box center [534, 374] width 294 height 18
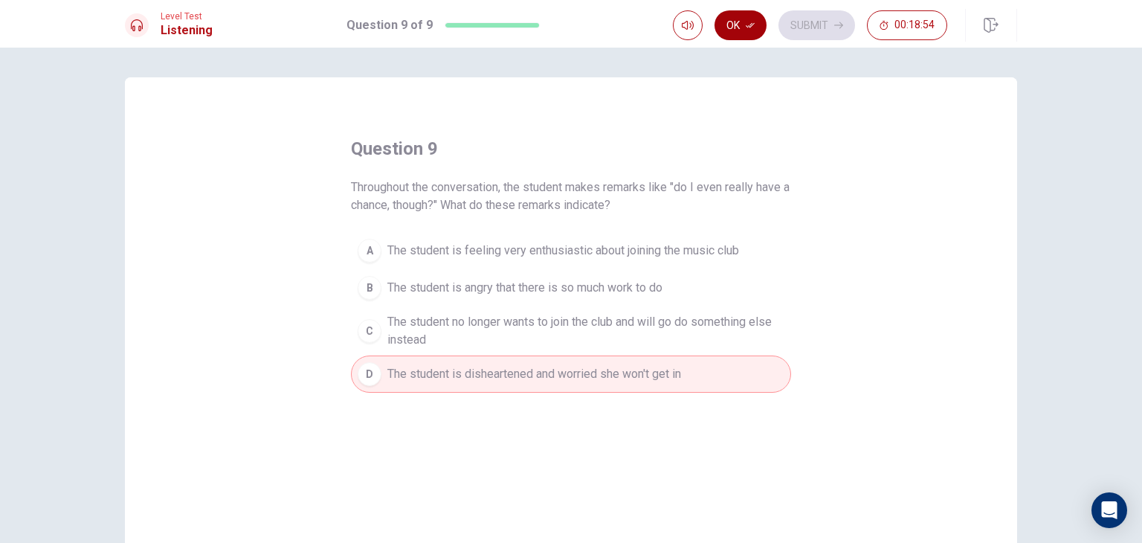
click at [738, 30] on button "Ok" at bounding box center [741, 25] width 52 height 30
click at [813, 33] on button "Submit" at bounding box center [816, 25] width 77 height 30
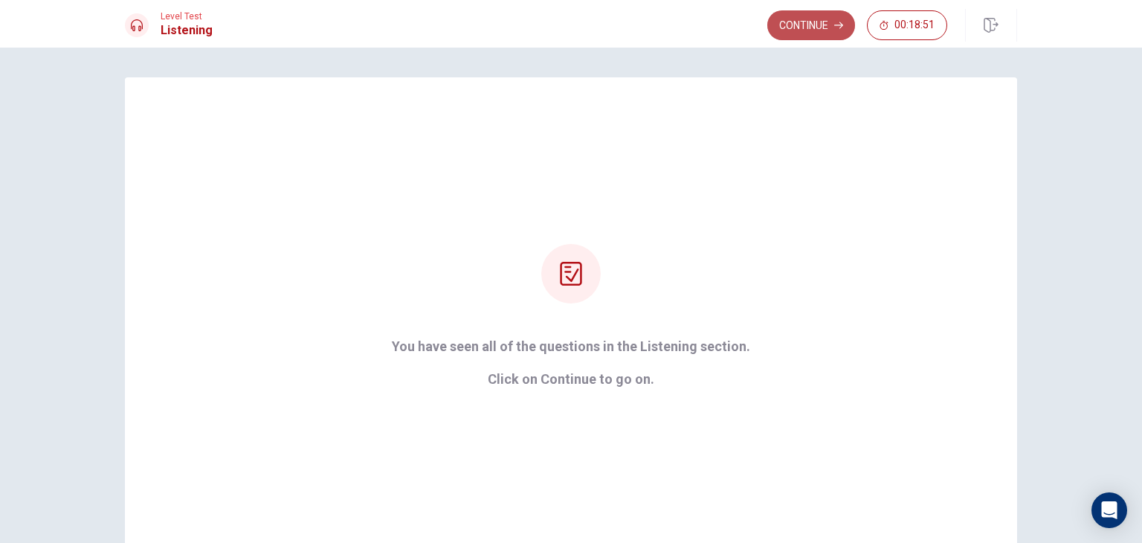
click at [812, 29] on button "Continue" at bounding box center [811, 25] width 88 height 30
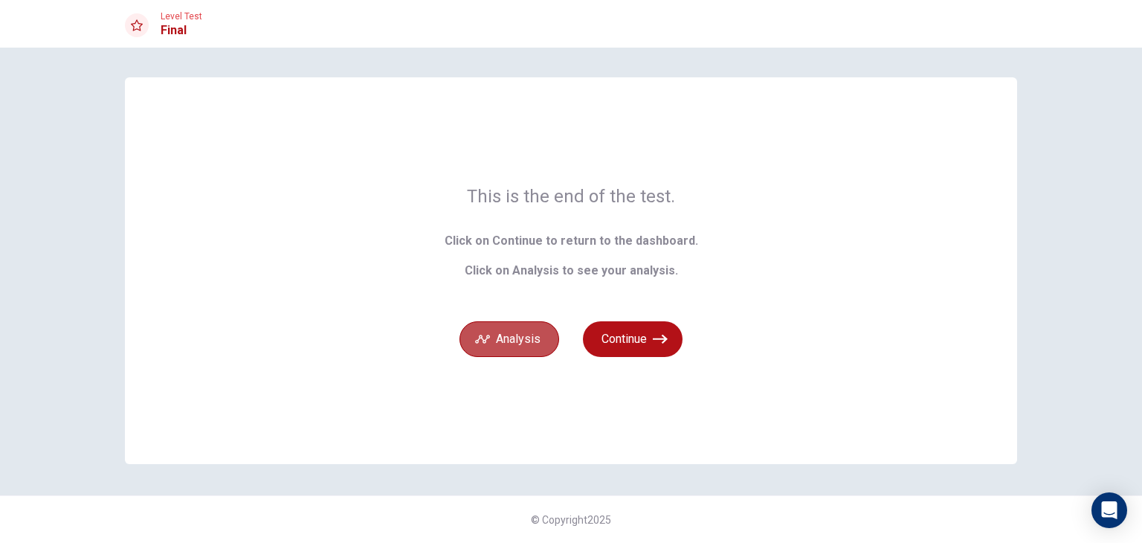
click at [529, 350] on button "Analysis" at bounding box center [510, 339] width 100 height 36
